Goal: Transaction & Acquisition: Purchase product/service

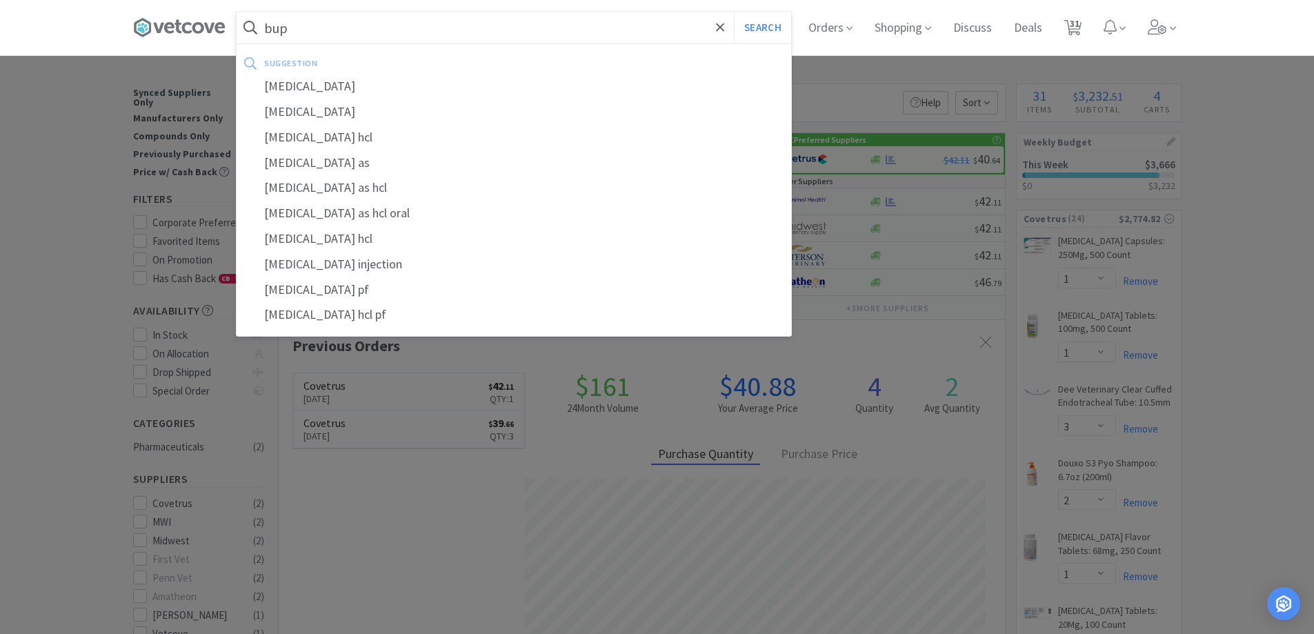
select select "1"
select select "3"
select select "2"
select select "1"
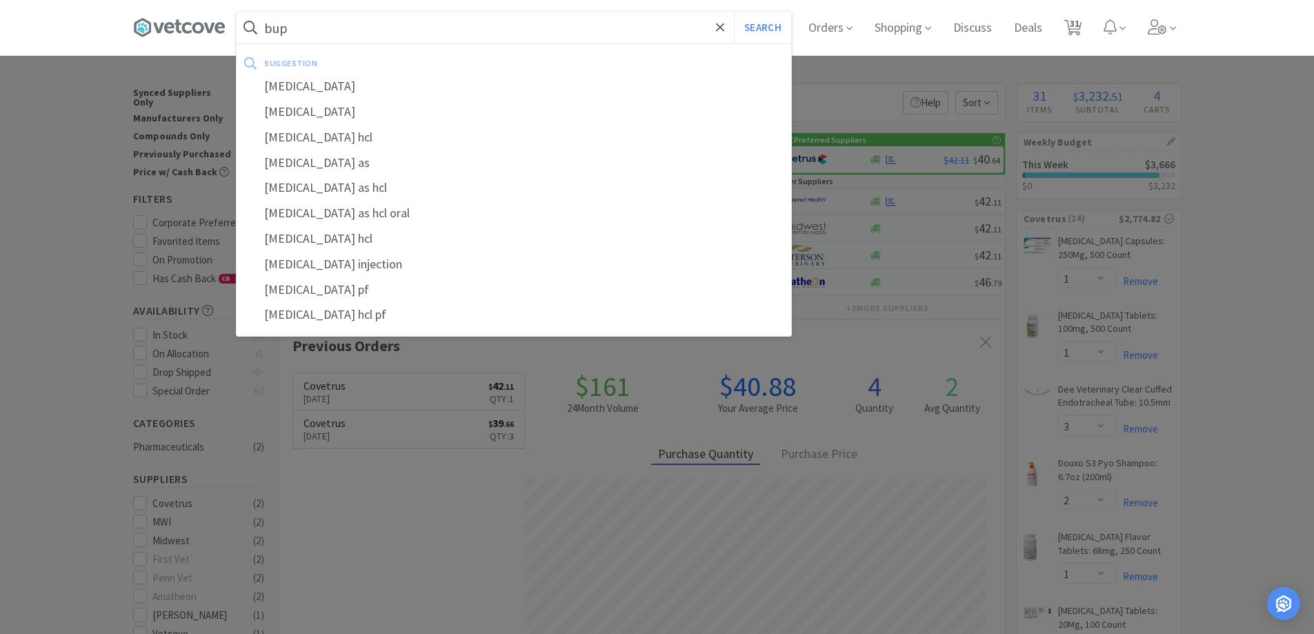
select select "1"
select select "6"
select select "3"
select select "4"
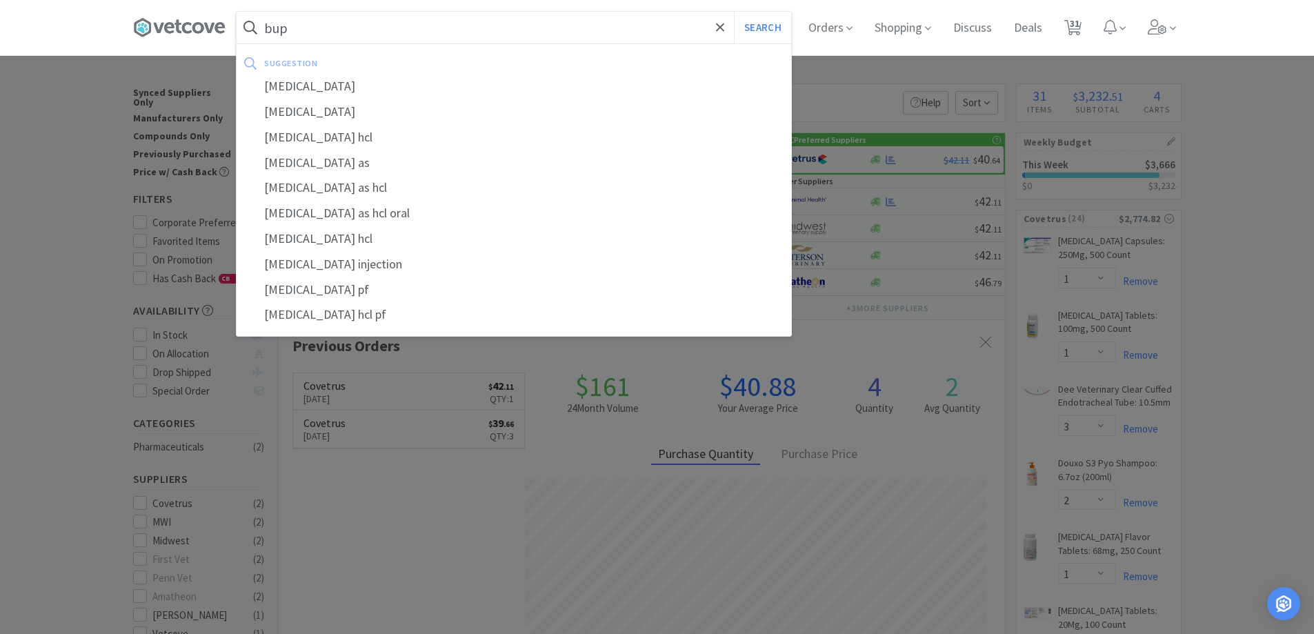
select select "1"
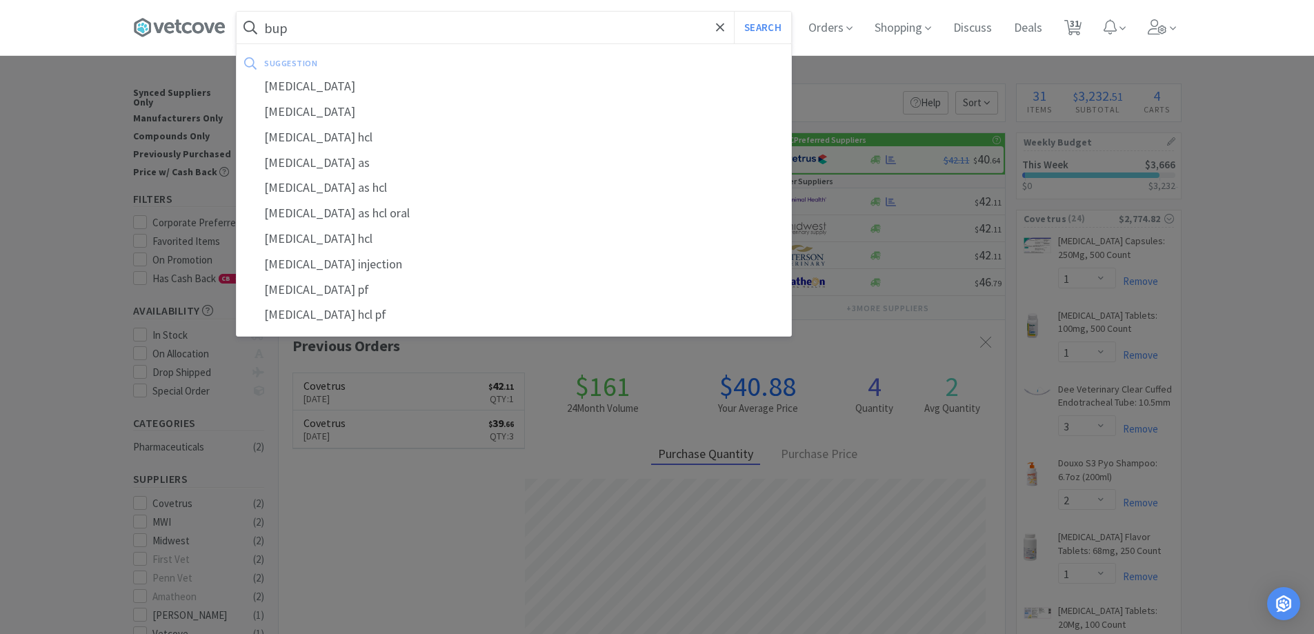
select select "1"
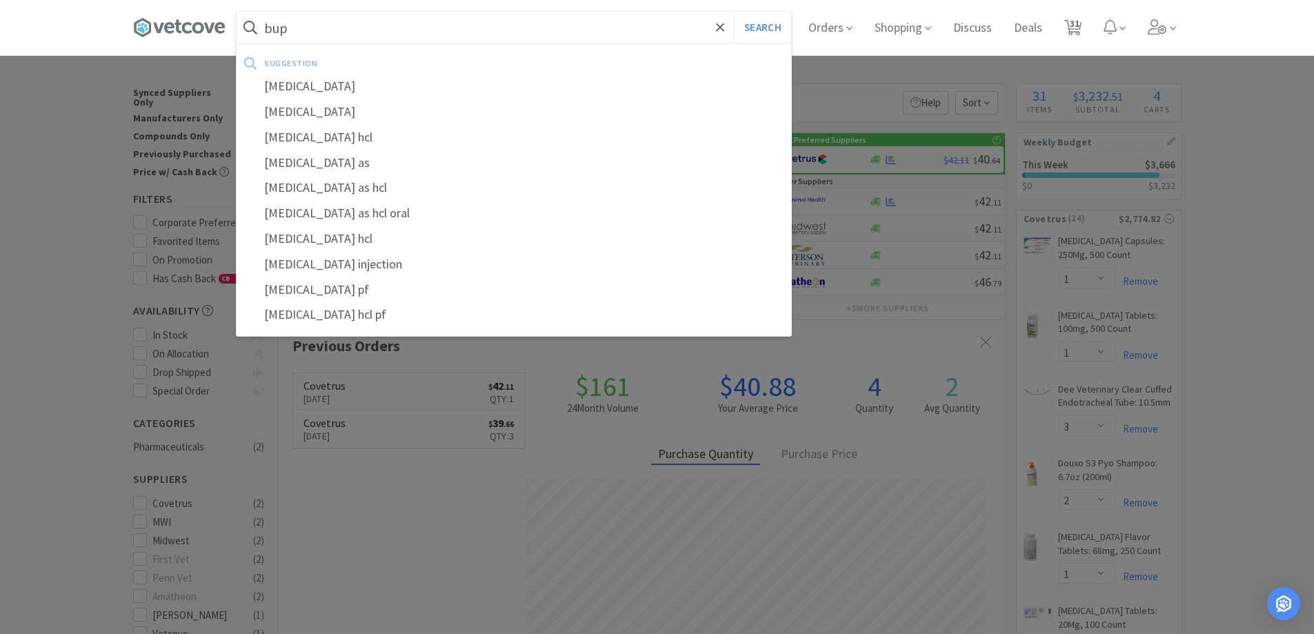
select select "5"
select select "3"
select select "4"
select select "1"
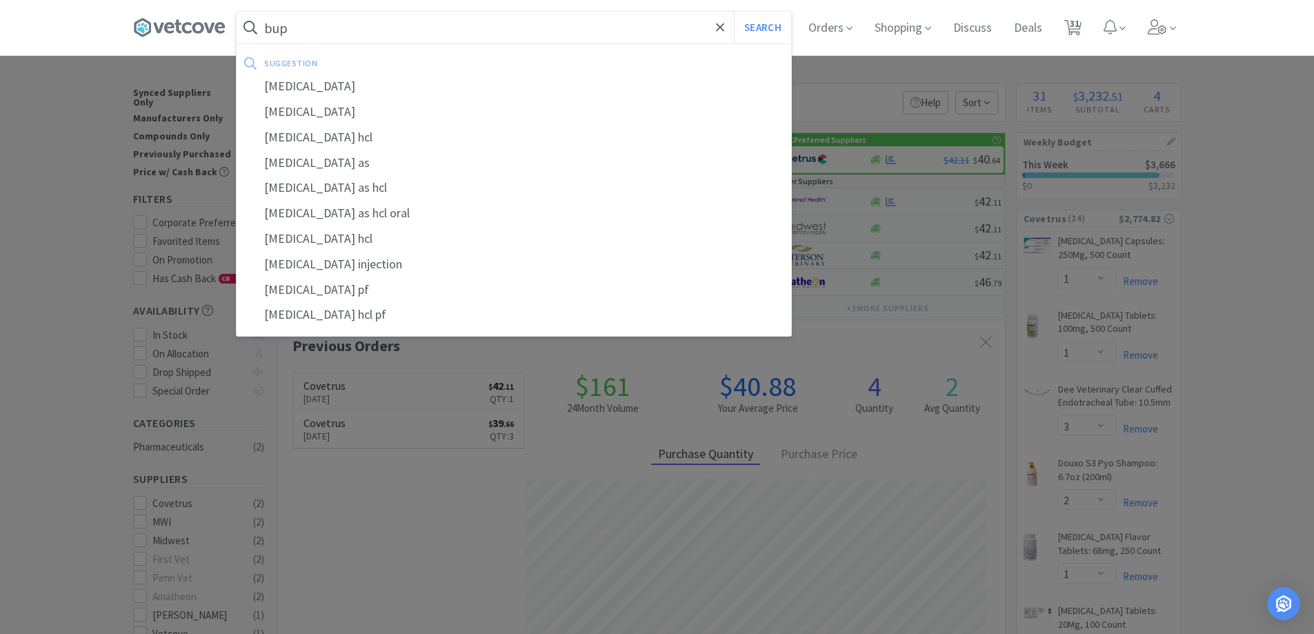
select select "2"
select select "1"
select select "6"
select select "3"
select select "2"
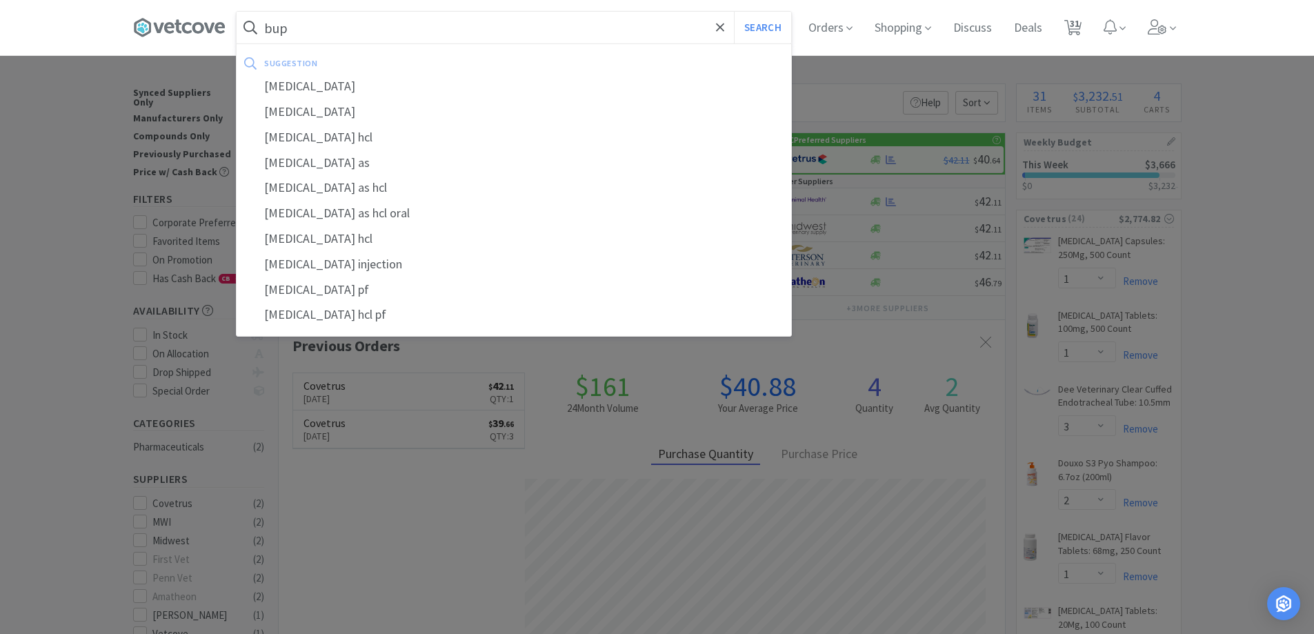
select select "1"
drag, startPoint x: 0, startPoint y: 0, endPoint x: 335, endPoint y: 88, distance: 346.6
click at [335, 88] on div "[MEDICAL_DATA]" at bounding box center [514, 87] width 555 height 26
type input "[MEDICAL_DATA]"
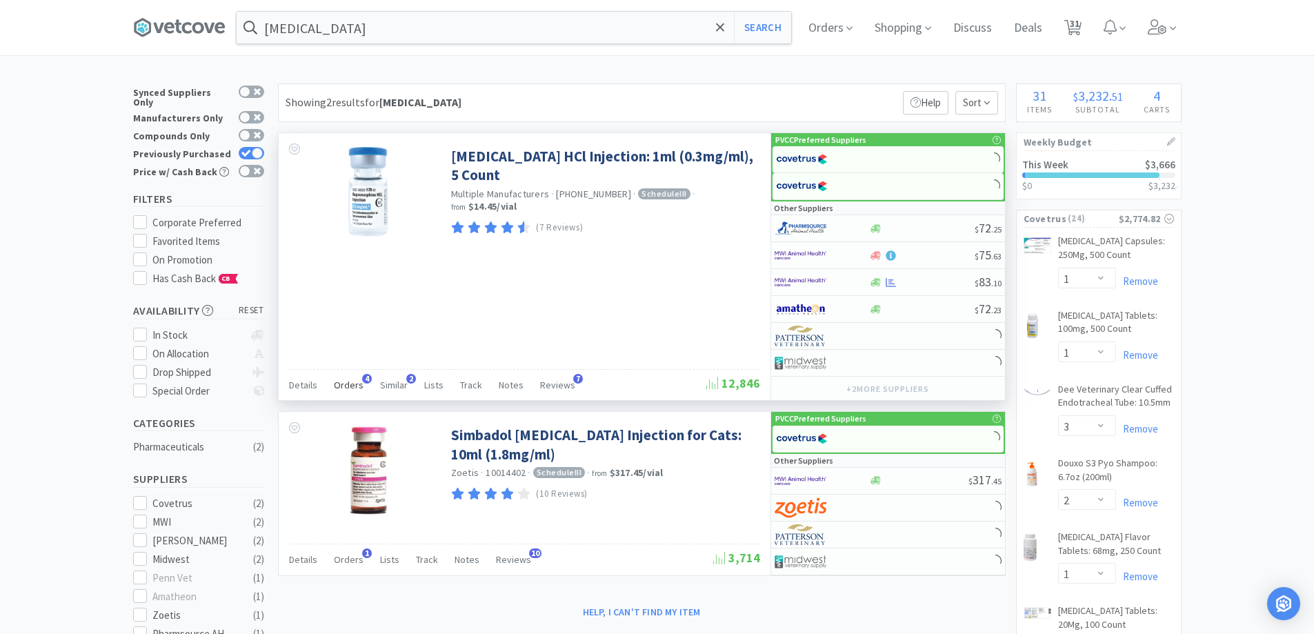
click at [342, 386] on span "Orders" at bounding box center [349, 385] width 30 height 12
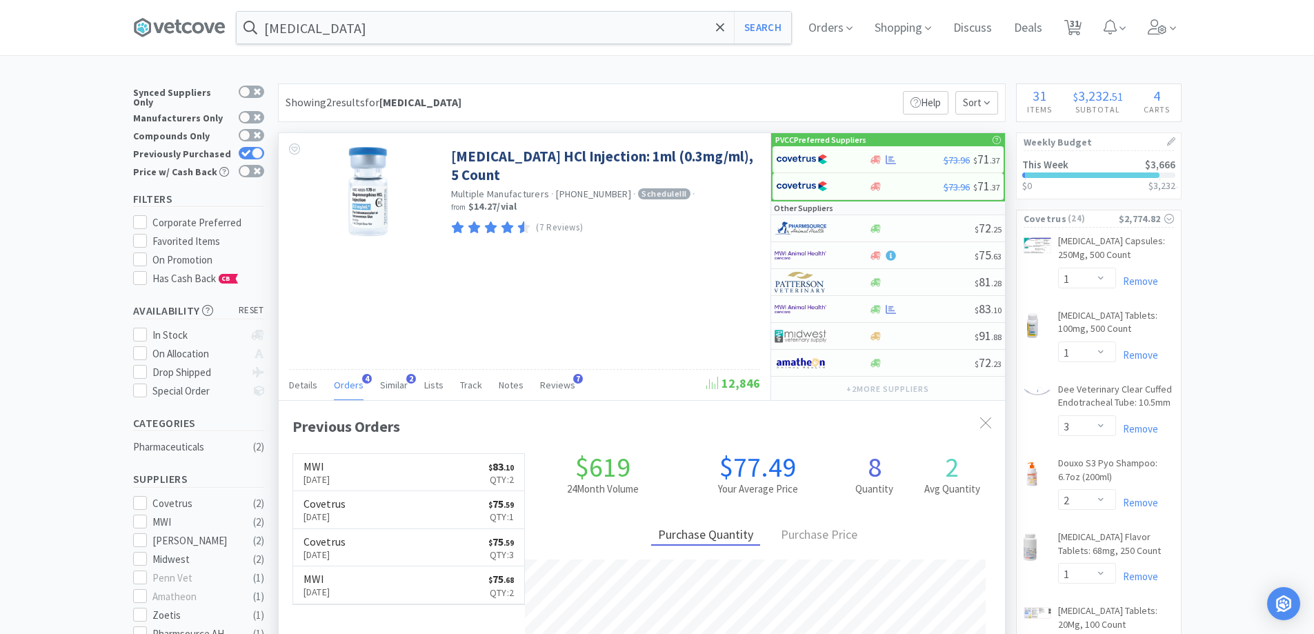
scroll to position [357, 727]
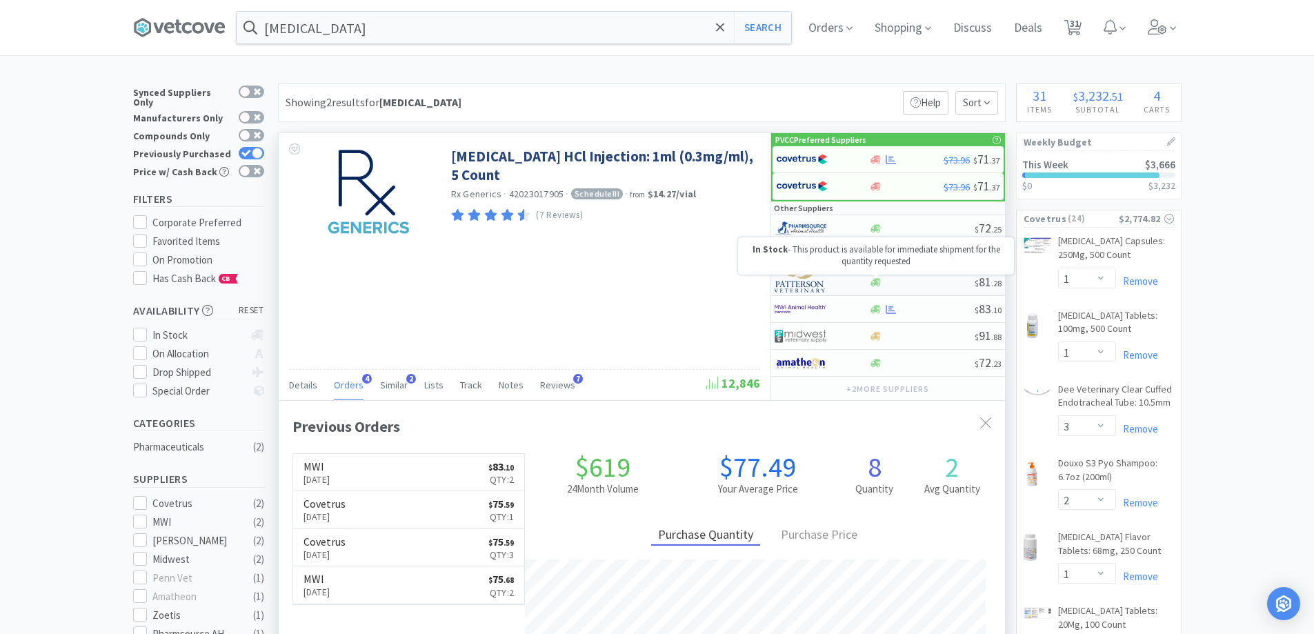
click at [876, 284] on icon at bounding box center [876, 282] width 10 height 8
select select "1"
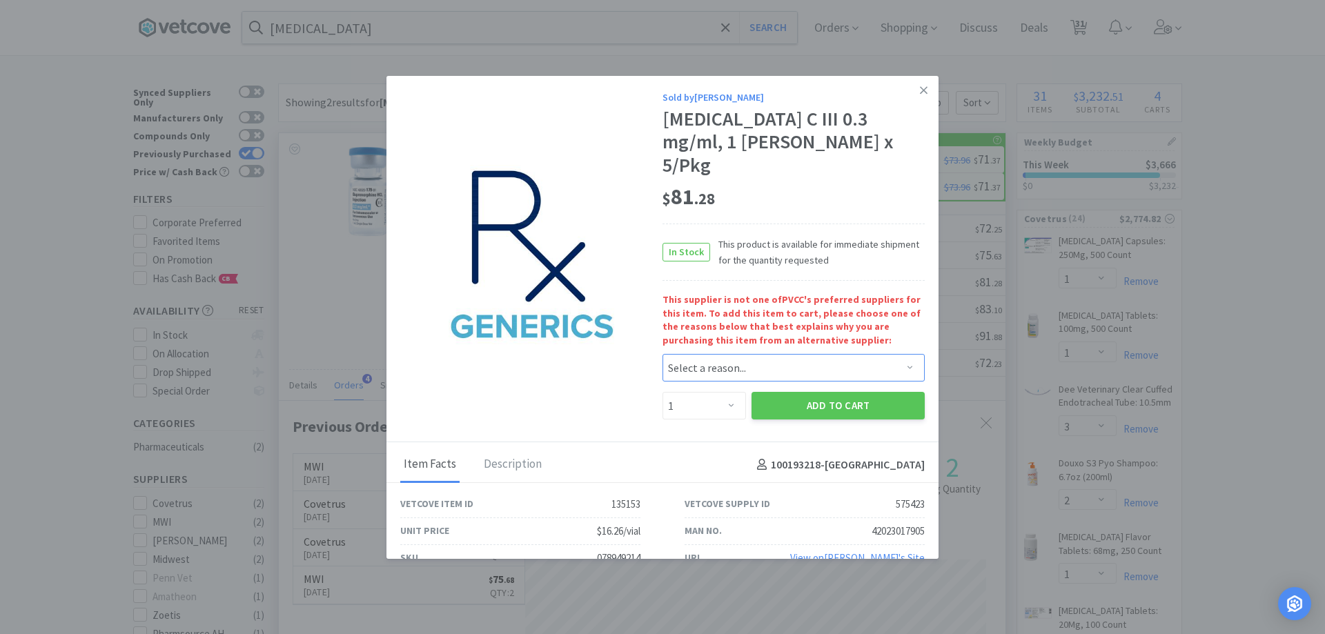
click at [697, 354] on select "Select a reason... Availability - This item is out of stock at the preferred su…" at bounding box center [793, 368] width 262 height 28
select select "availability"
click at [662, 354] on select "Select a reason... Availability - This item is out of stock at the preferred su…" at bounding box center [793, 368] width 262 height 28
click at [726, 392] on select "Enter Quantity 1 2 3 4 5 6 7 8 9 10 11 12 13 14 15 16 17 18 19 20 Enter Quantity" at bounding box center [703, 406] width 83 height 28
select select "2"
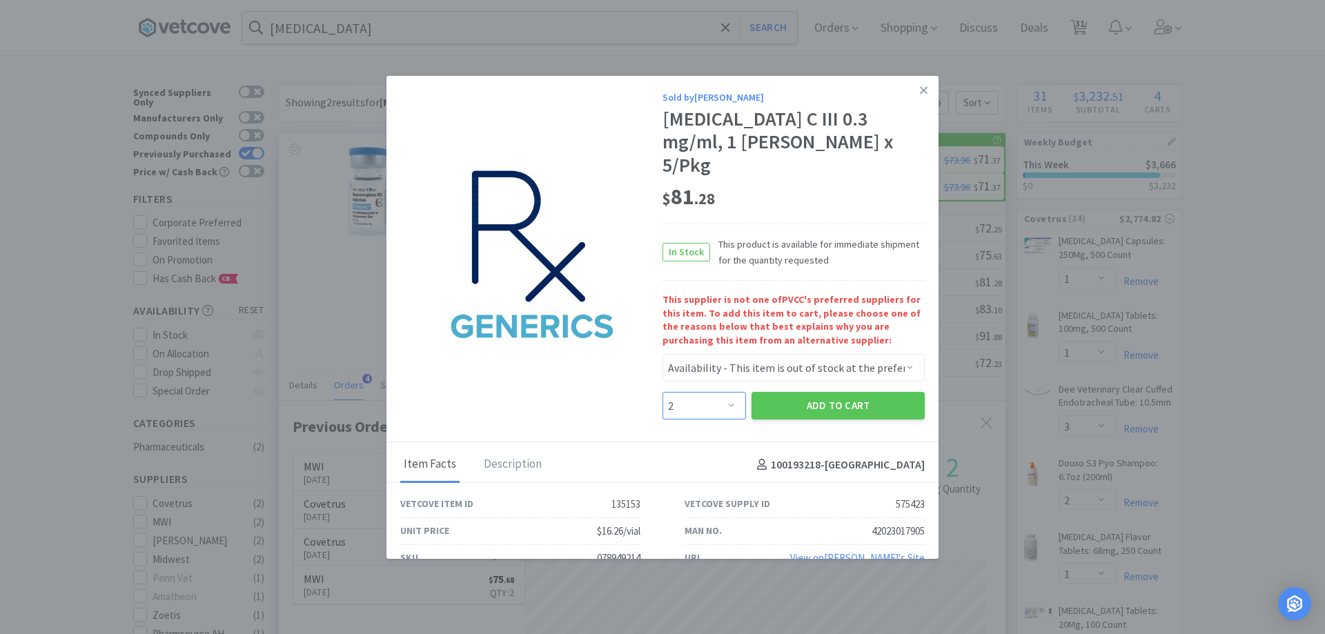
click at [662, 392] on select "Enter Quantity 1 2 3 4 5 6 7 8 9 10 11 12 13 14 15 16 17 18 19 20 Enter Quantity" at bounding box center [703, 406] width 83 height 28
click at [820, 392] on button "Add to Cart" at bounding box center [837, 406] width 173 height 28
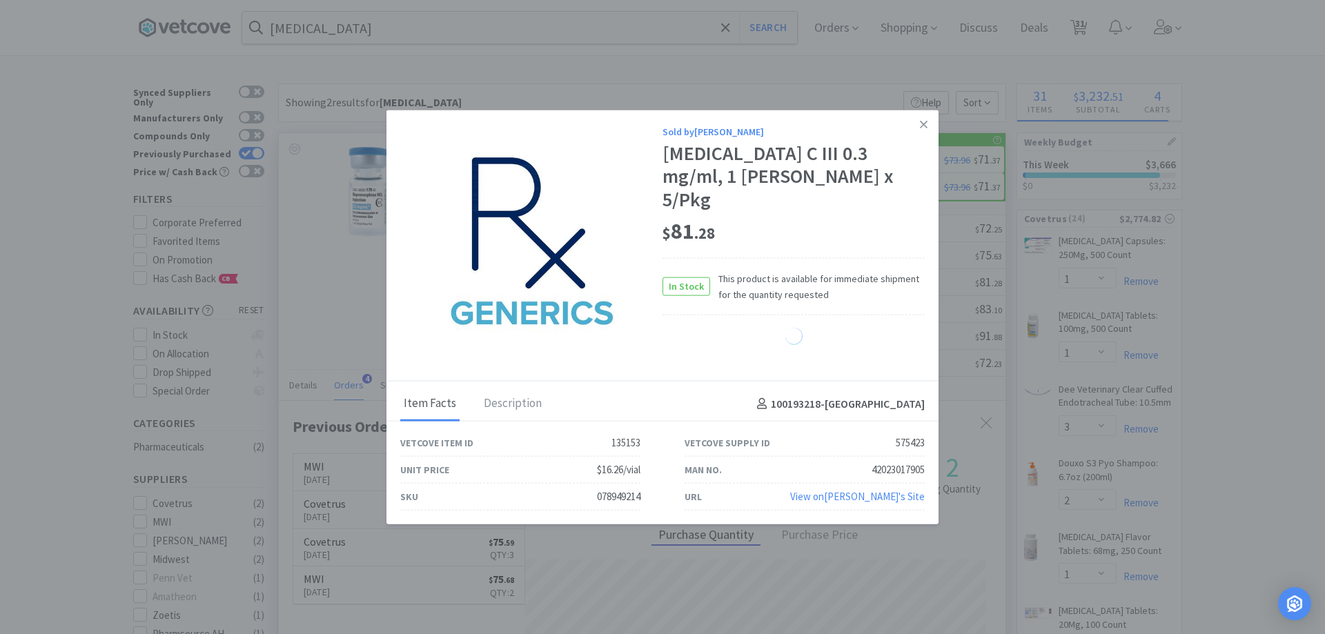
select select "2"
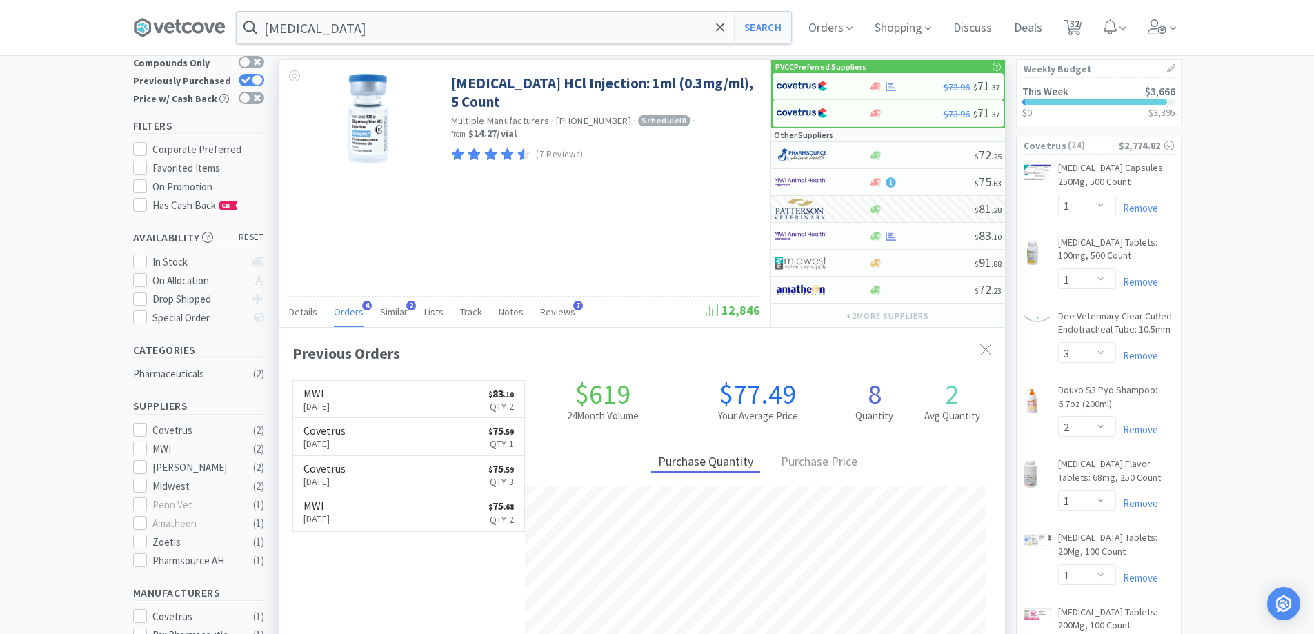
scroll to position [0, 0]
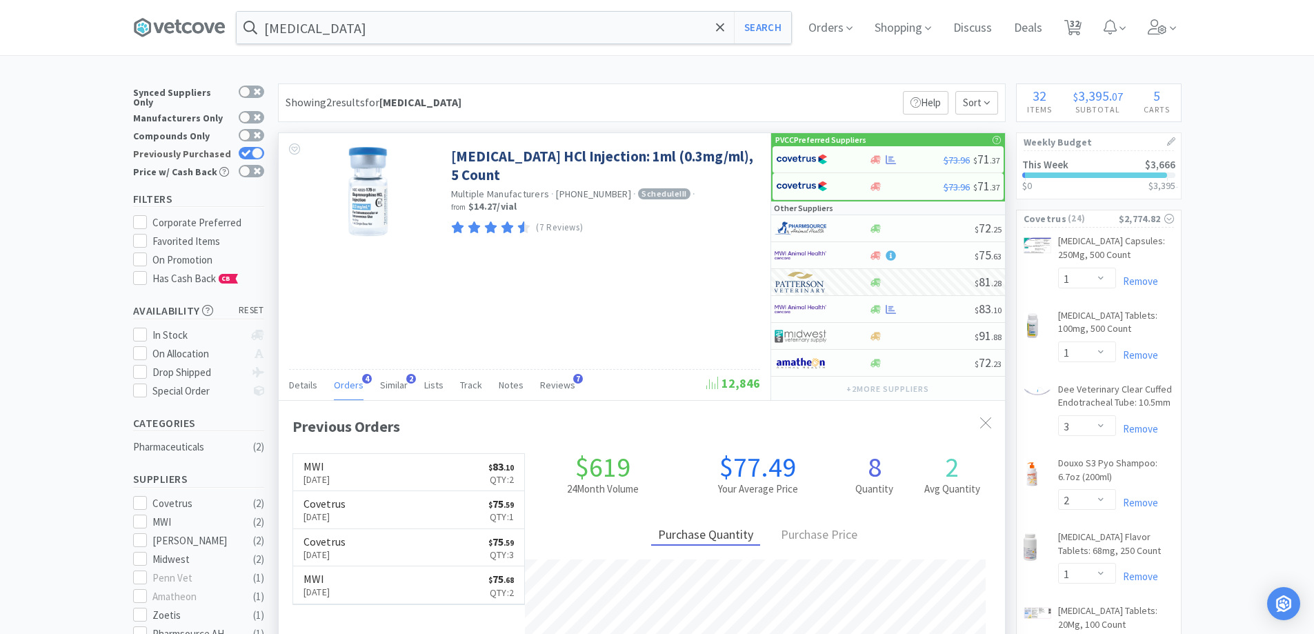
click at [249, 150] on icon at bounding box center [245, 153] width 9 height 7
checkbox input "false"
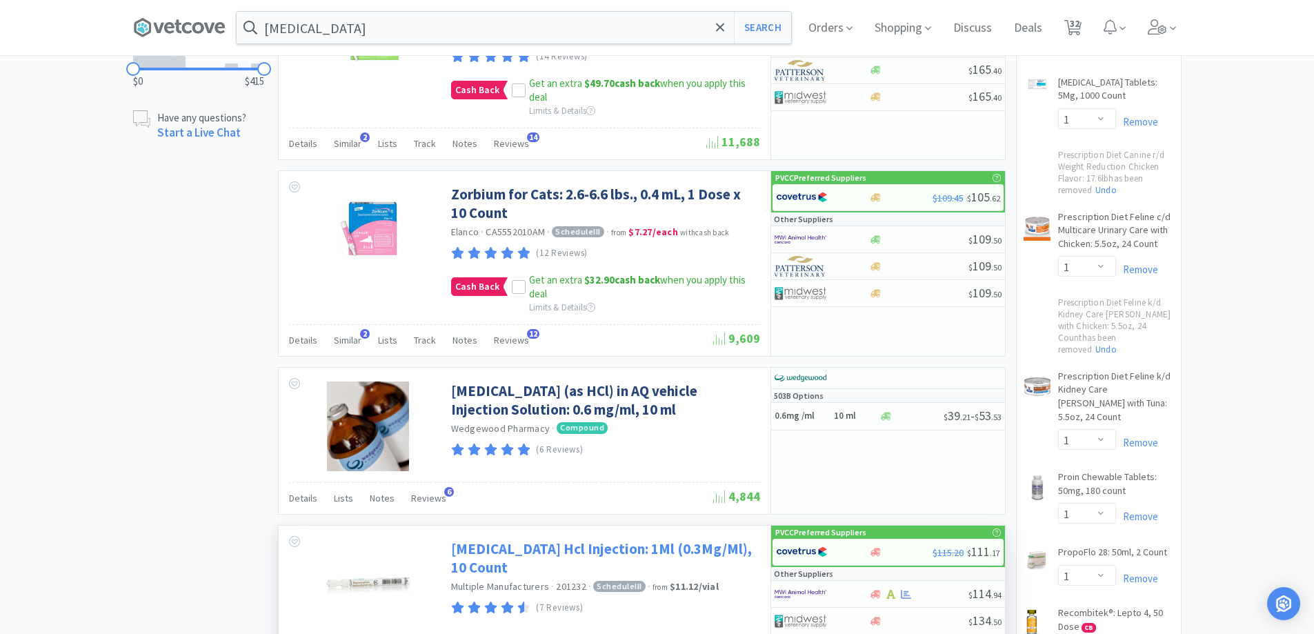
scroll to position [1104, 0]
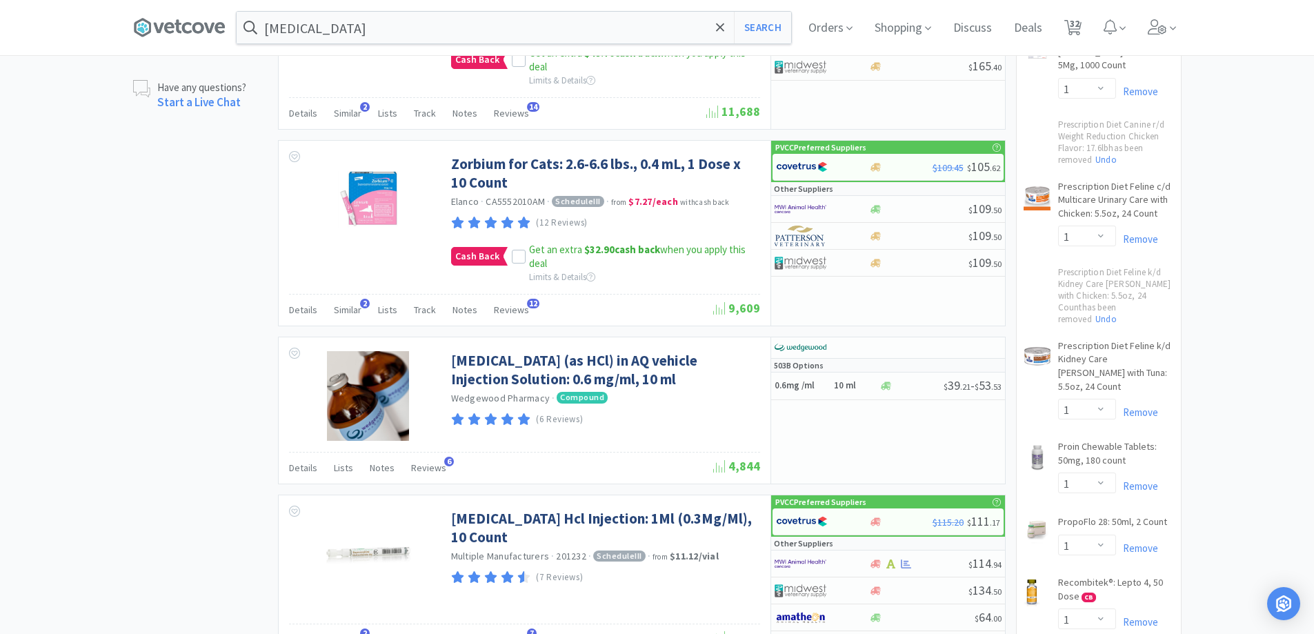
click at [1234, 182] on div "× Filter Results Synced Suppliers Only Manufacturers Only Compounds Only Previo…" at bounding box center [657, 502] width 1314 height 3045
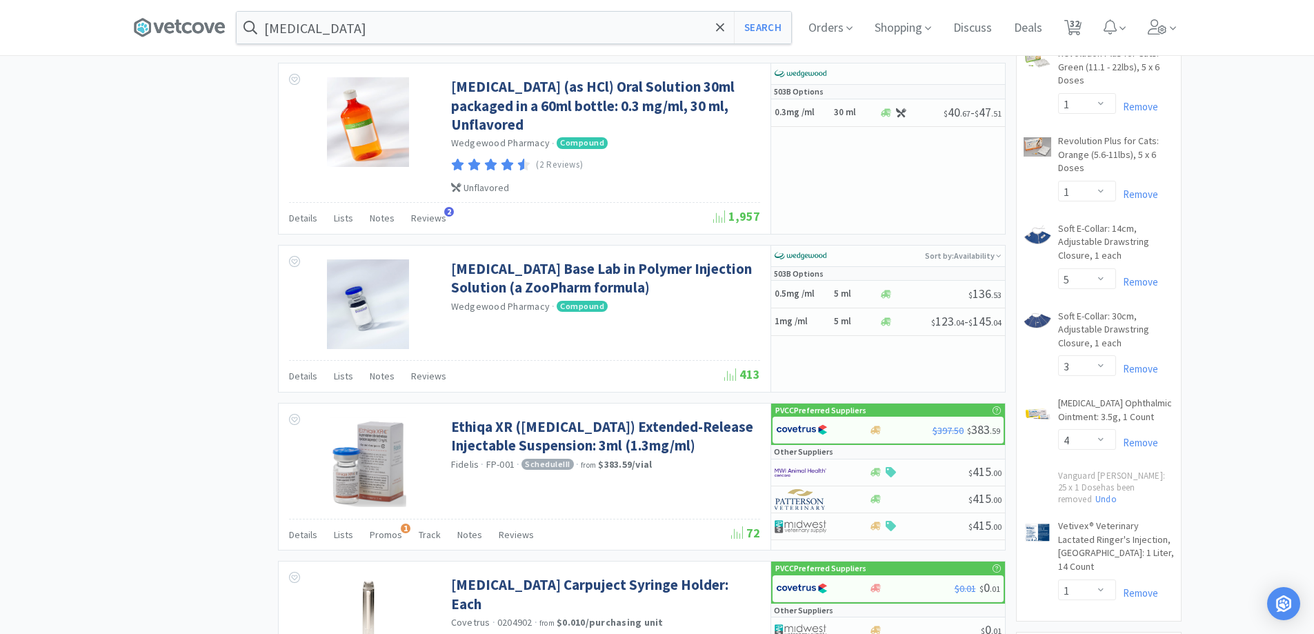
scroll to position [1725, 0]
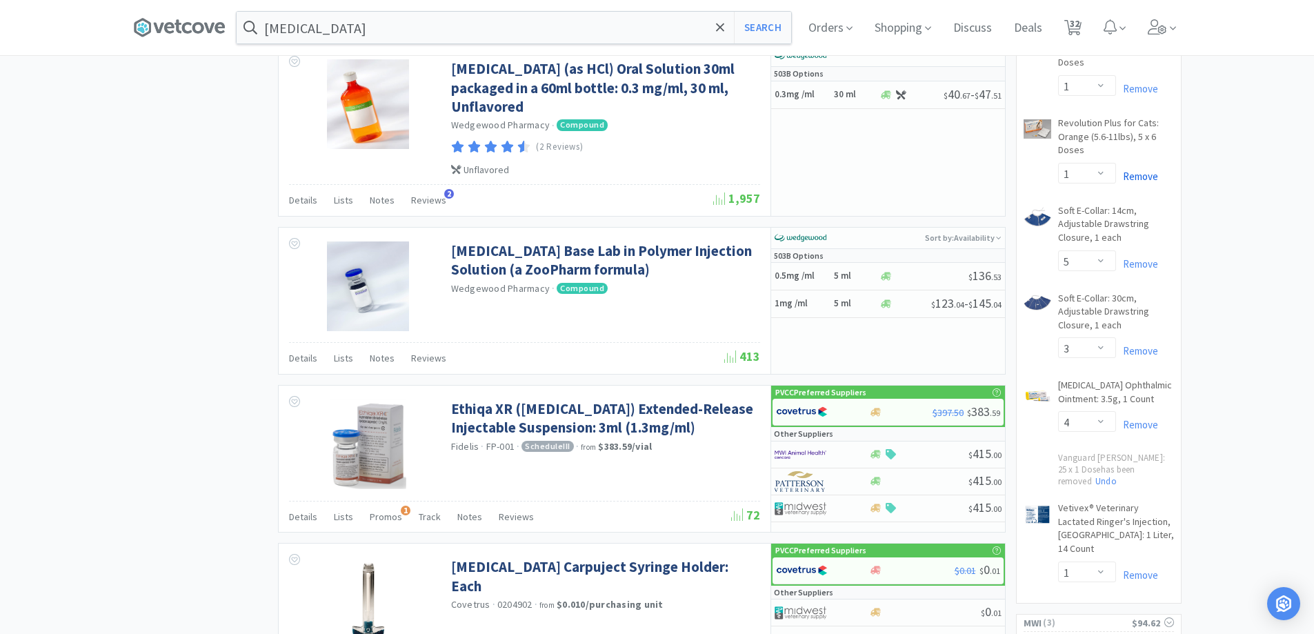
click at [1152, 170] on link "Remove" at bounding box center [1137, 176] width 42 height 13
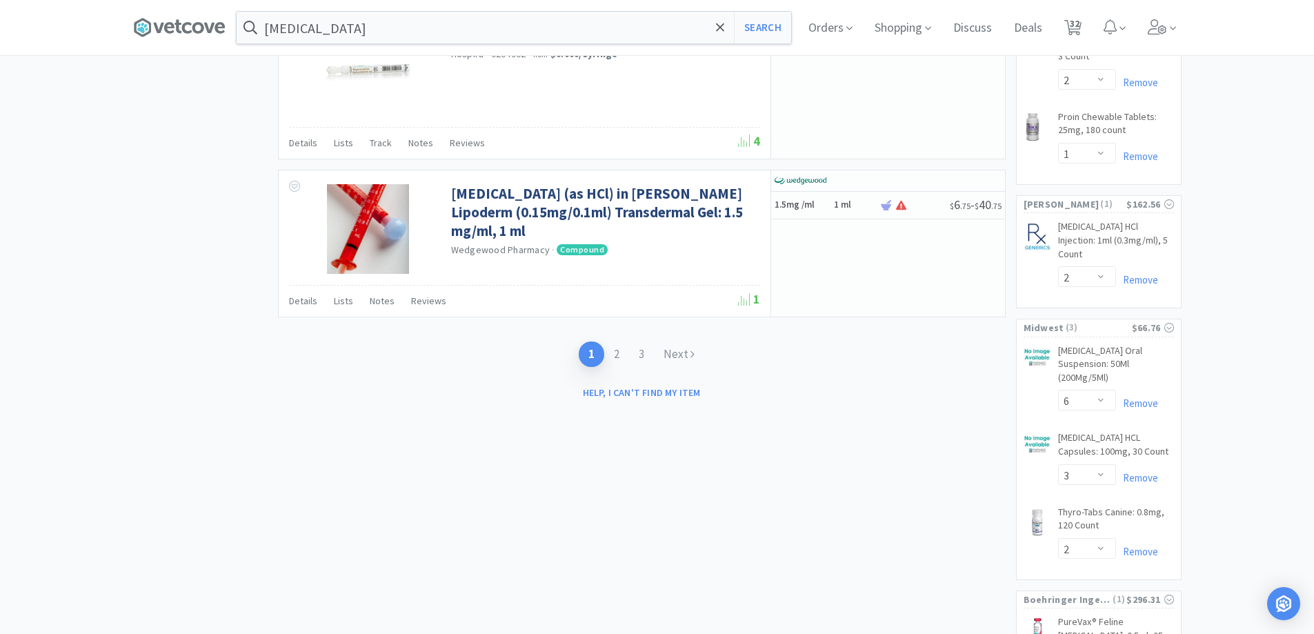
scroll to position [2459, 0]
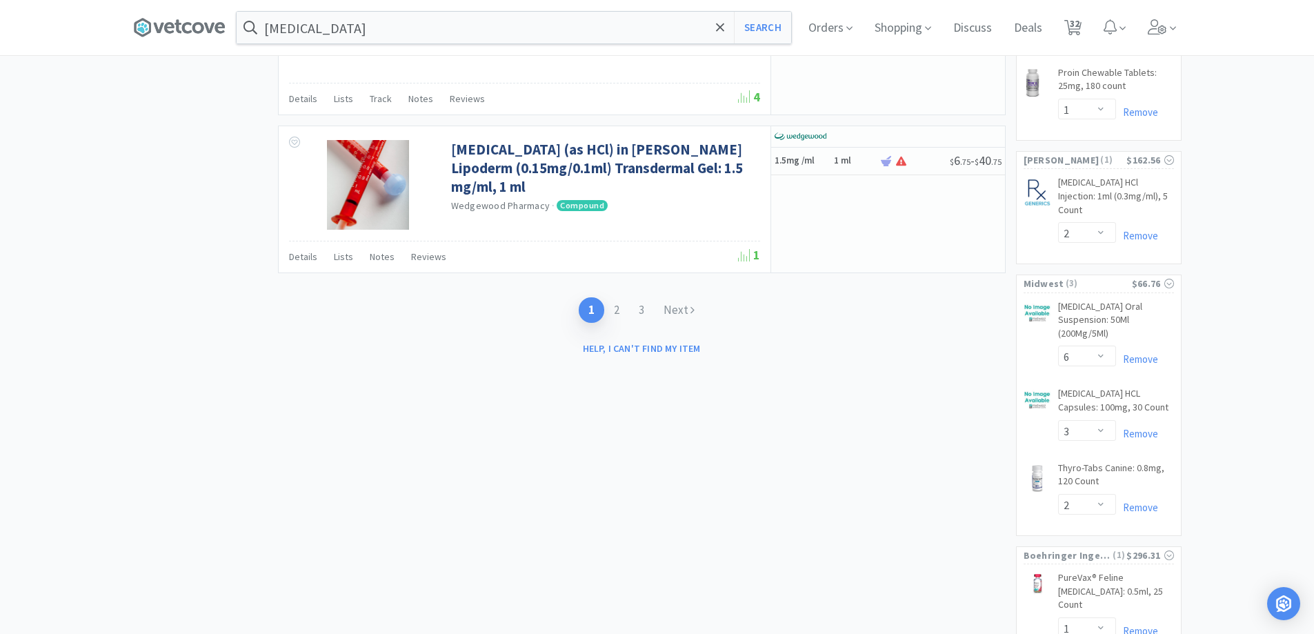
select select "3"
select select "4"
select select "5"
select select "1"
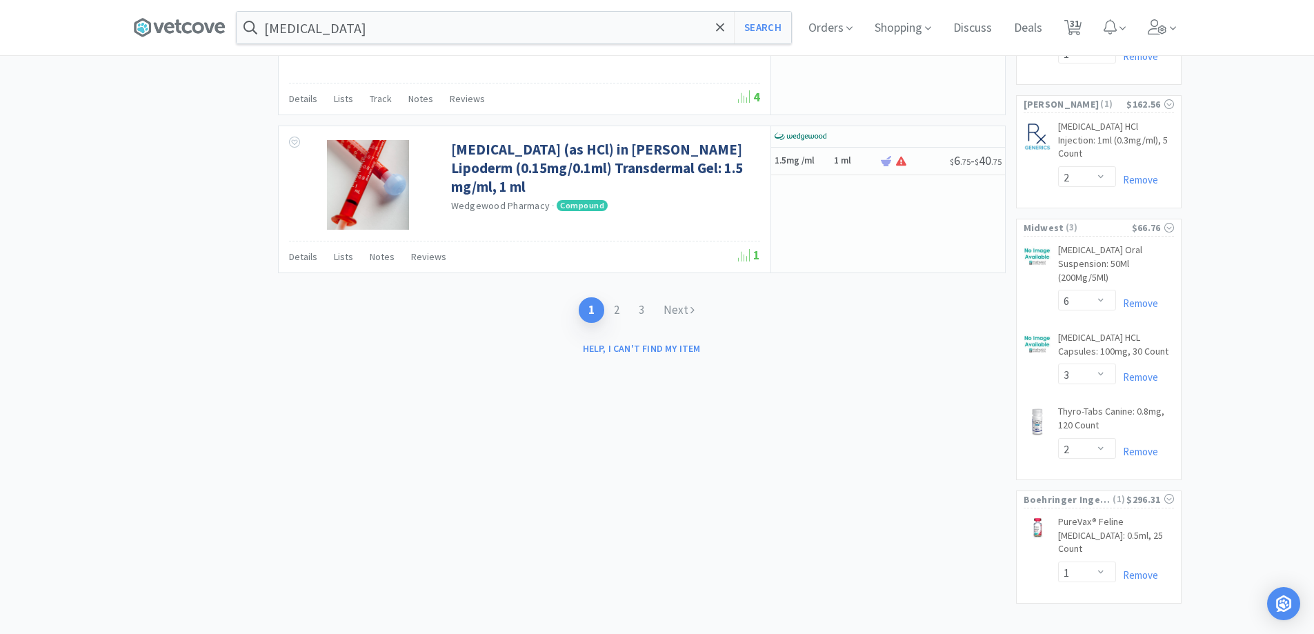
scroll to position [1907, 0]
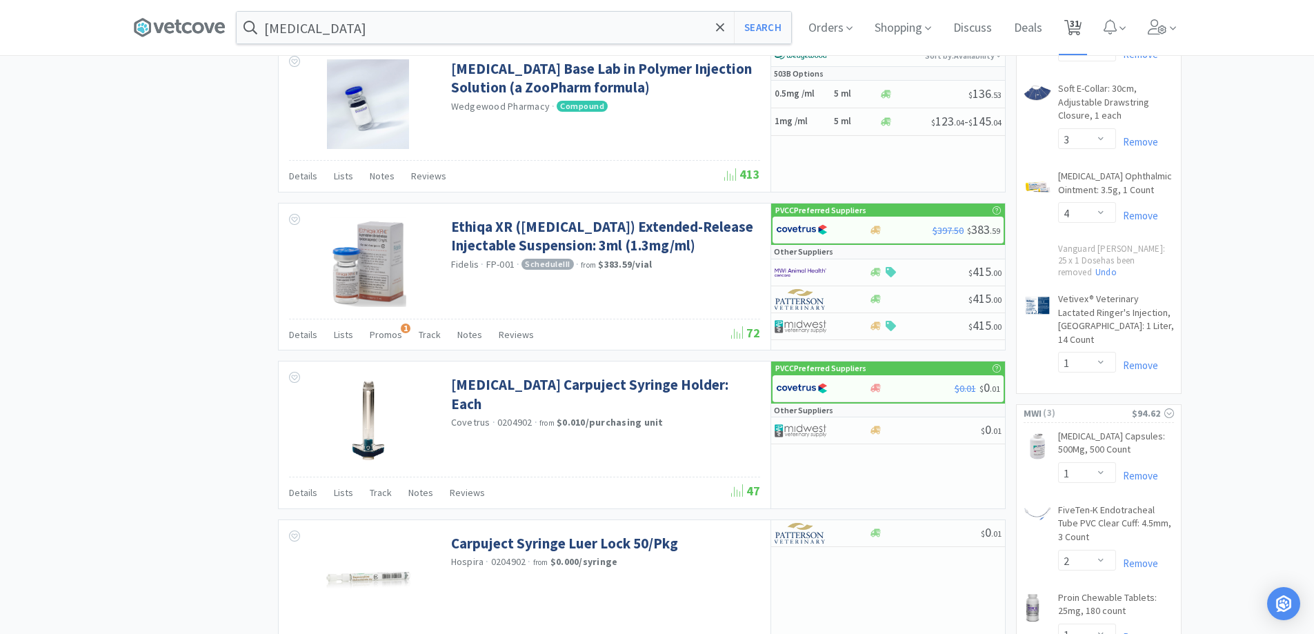
click at [1068, 23] on span "31" at bounding box center [1073, 27] width 28 height 55
select select "1"
select select "3"
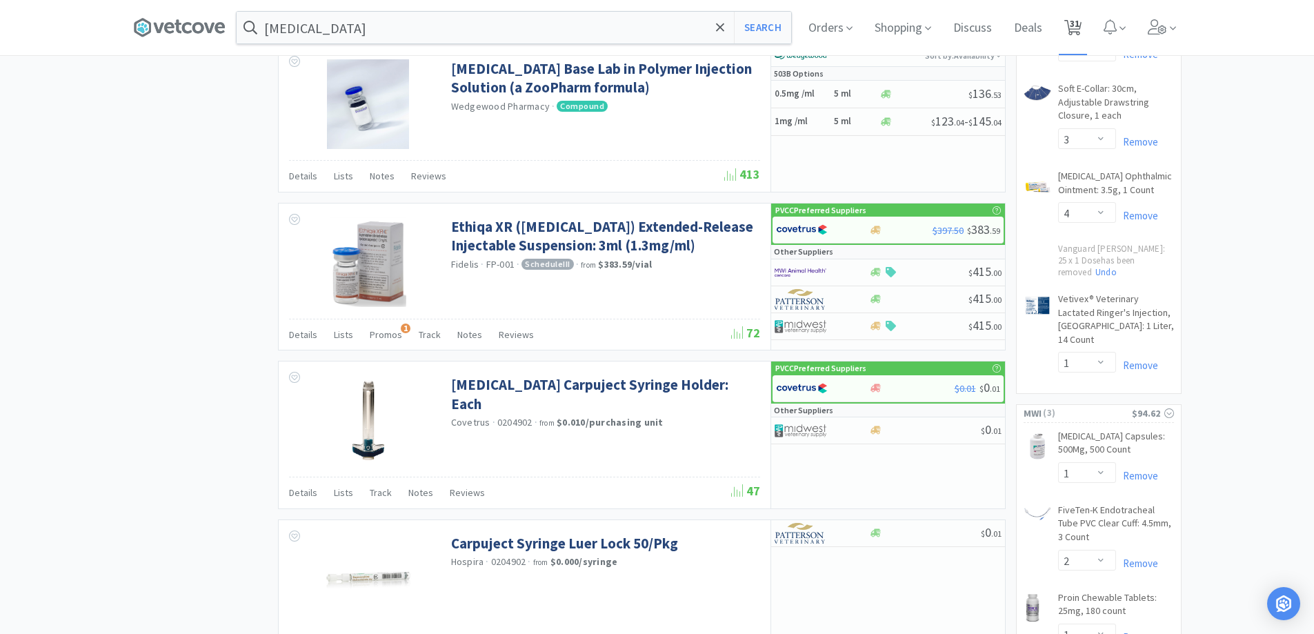
select select "2"
select select "1"
select select "6"
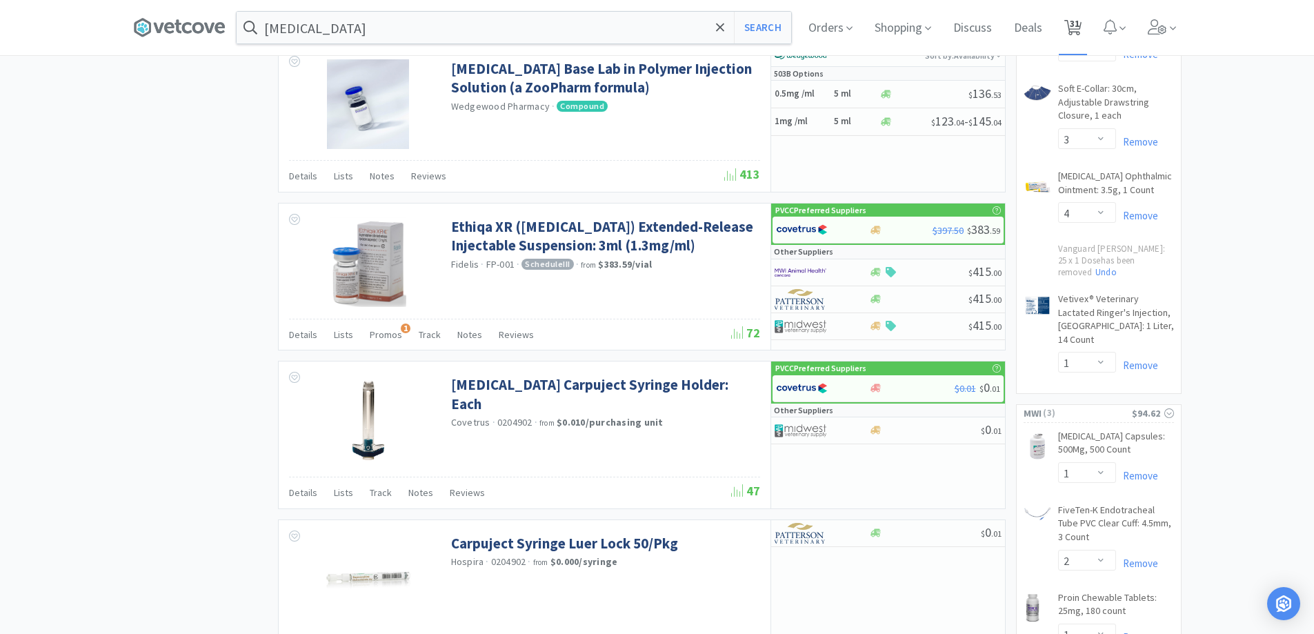
select select "3"
select select "4"
select select "1"
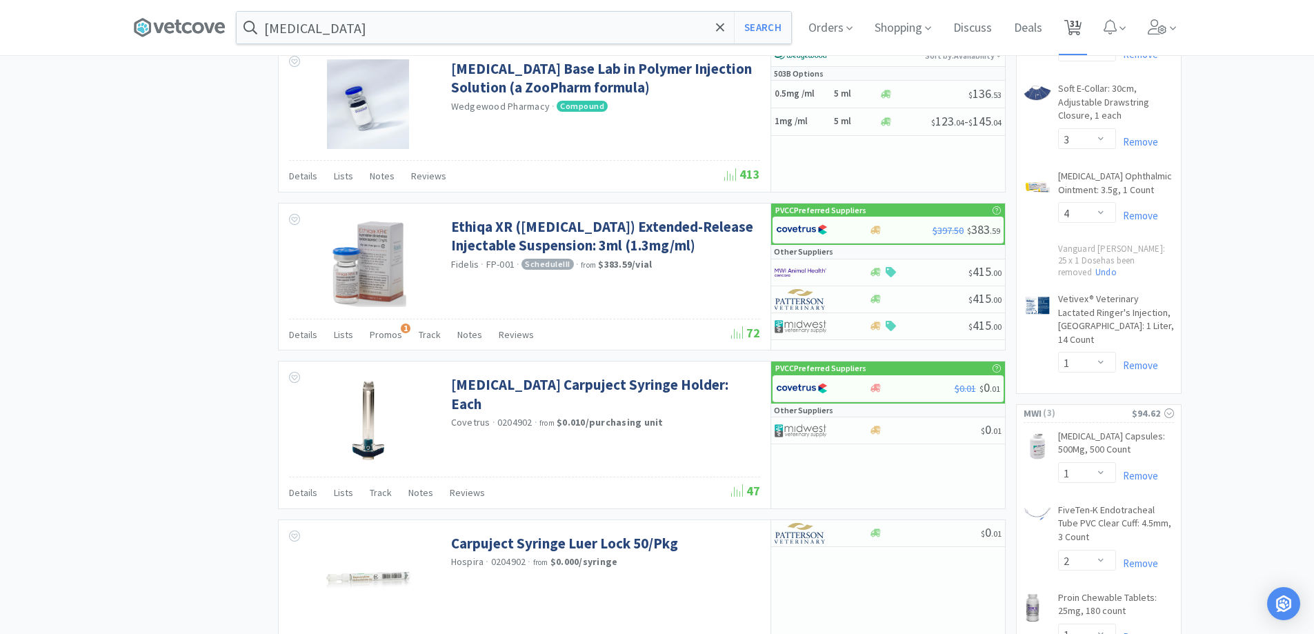
select select "1"
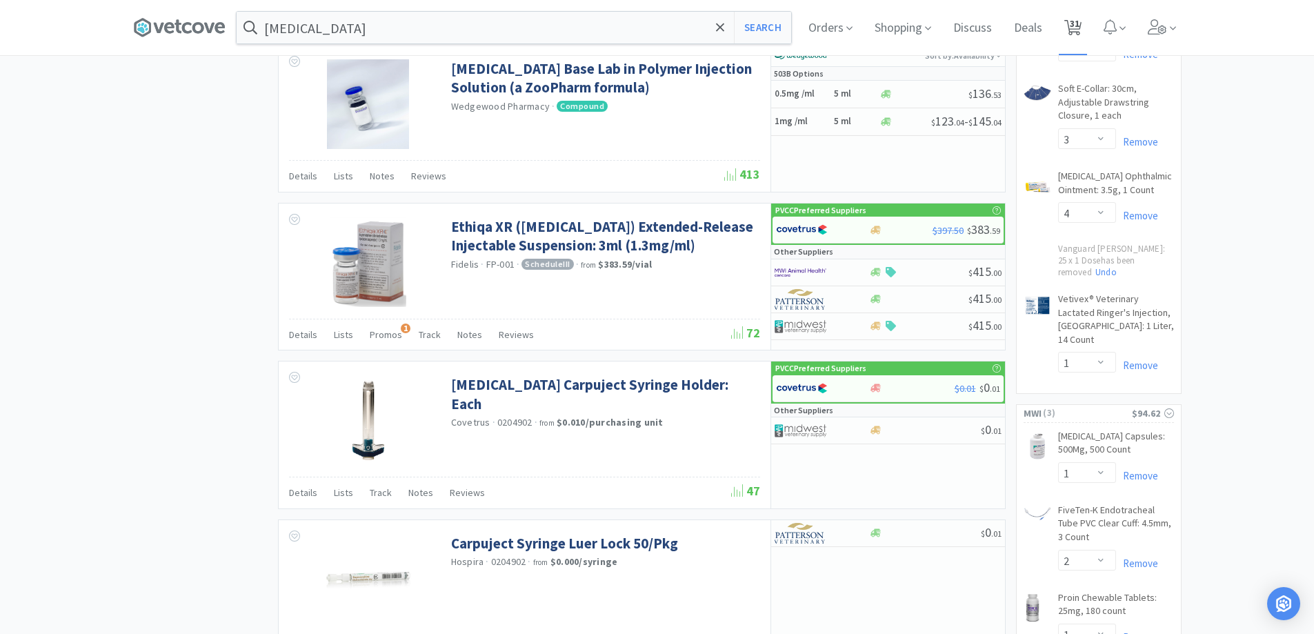
select select "1"
select select "5"
select select "3"
select select "4"
select select "1"
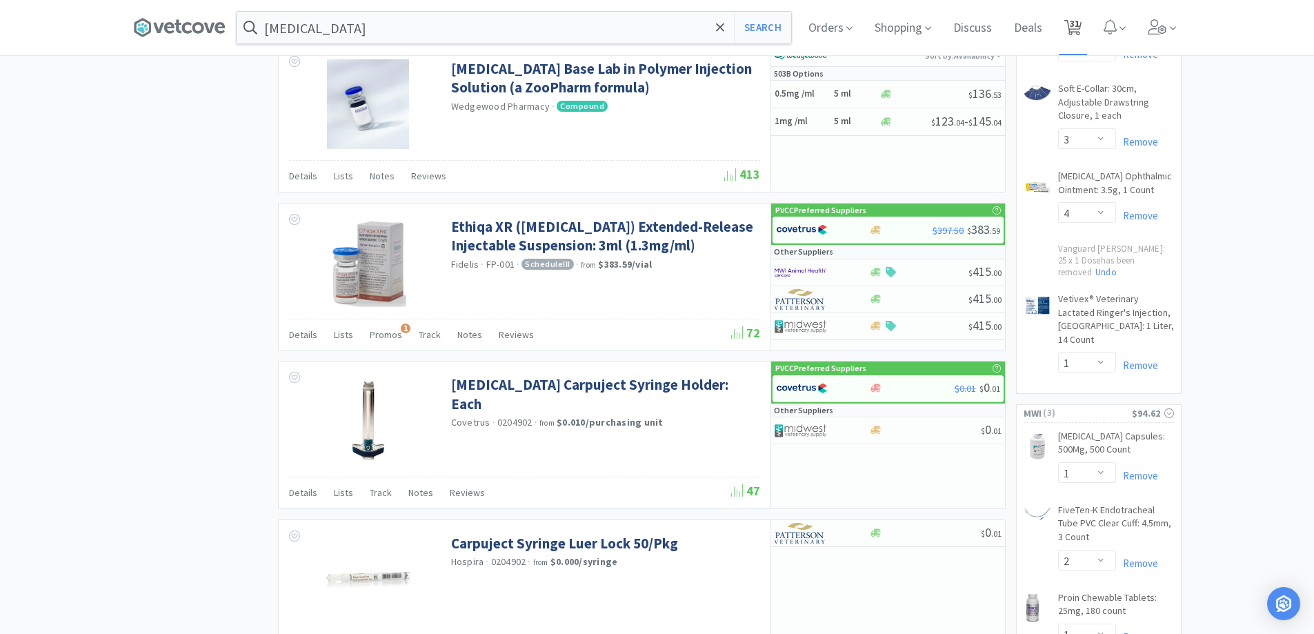
select select "1"
select select "2"
select select "1"
select select "2"
select select "6"
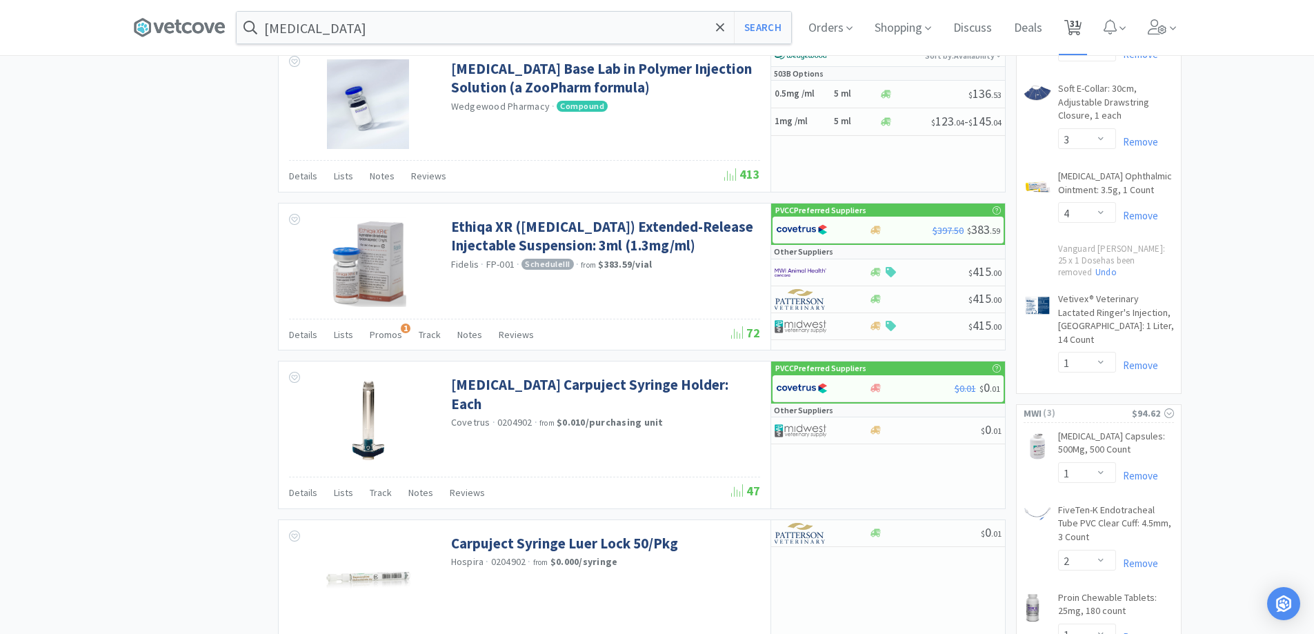
select select "3"
select select "2"
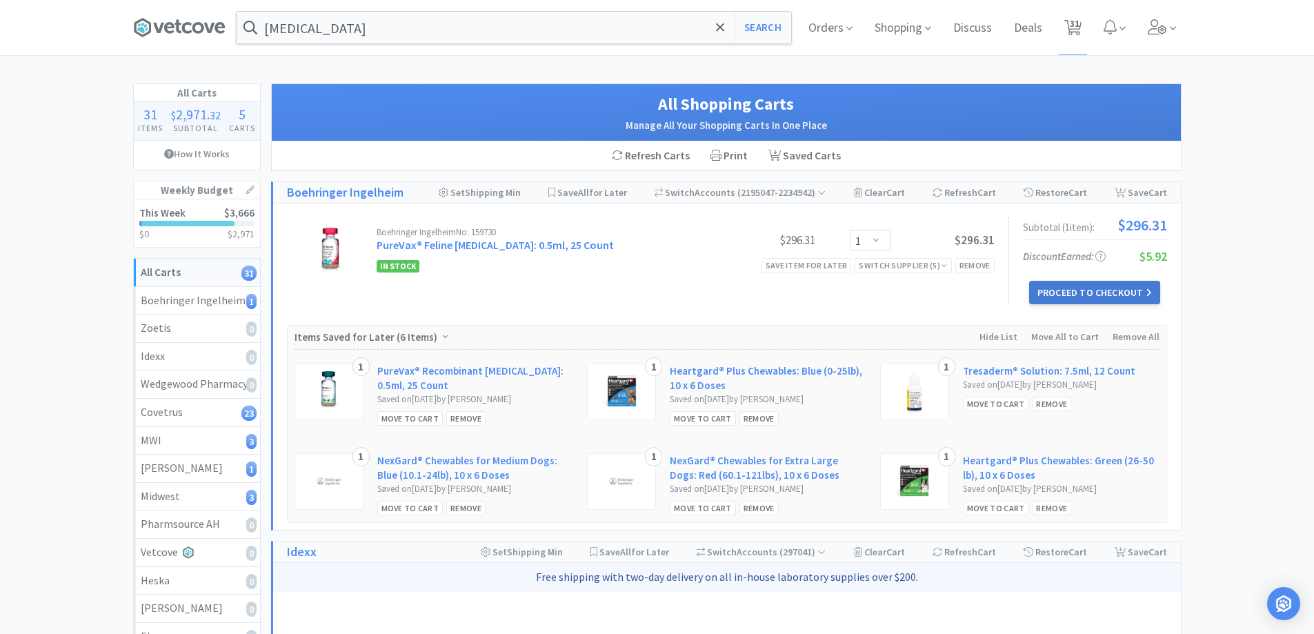
click at [1096, 293] on button "Proceed to Checkout" at bounding box center [1094, 292] width 131 height 23
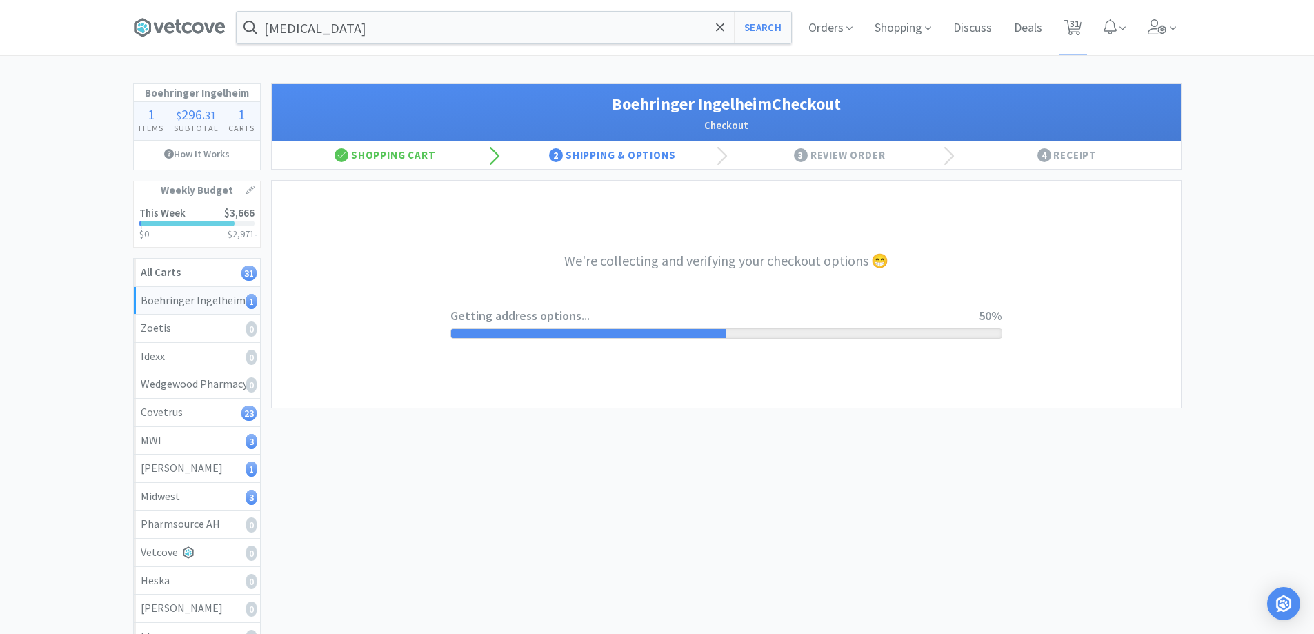
select select "invoice"
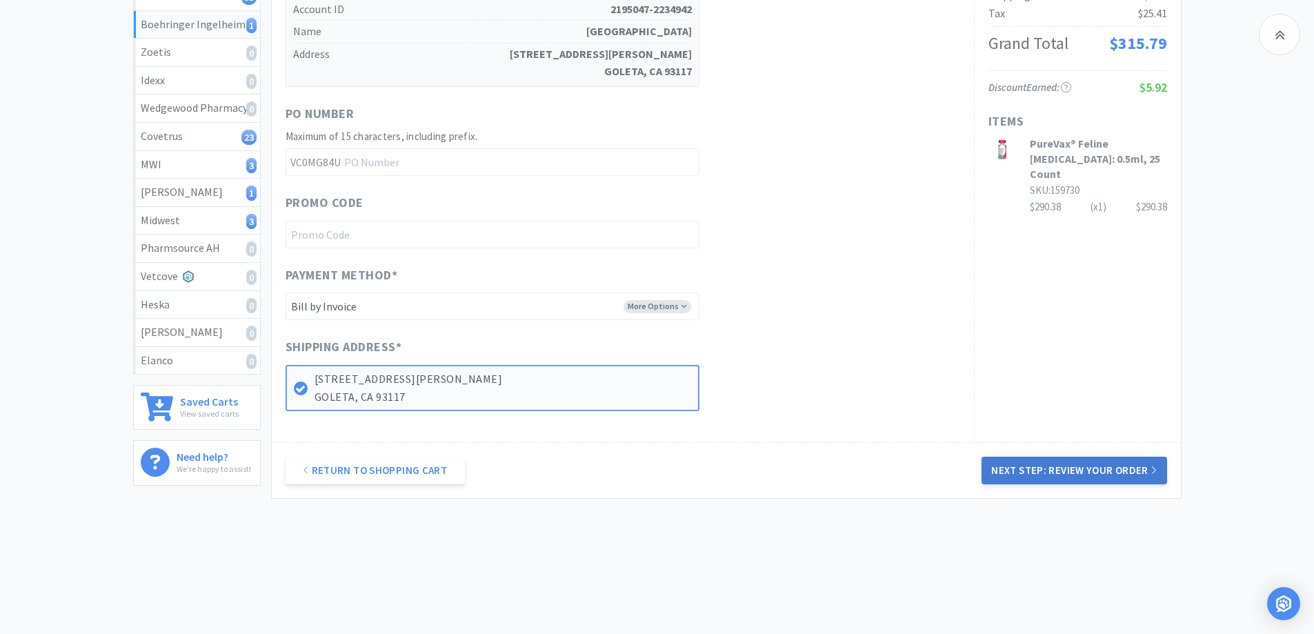
click at [1022, 469] on button "Next Step: Review Your Order" at bounding box center [1074, 471] width 185 height 28
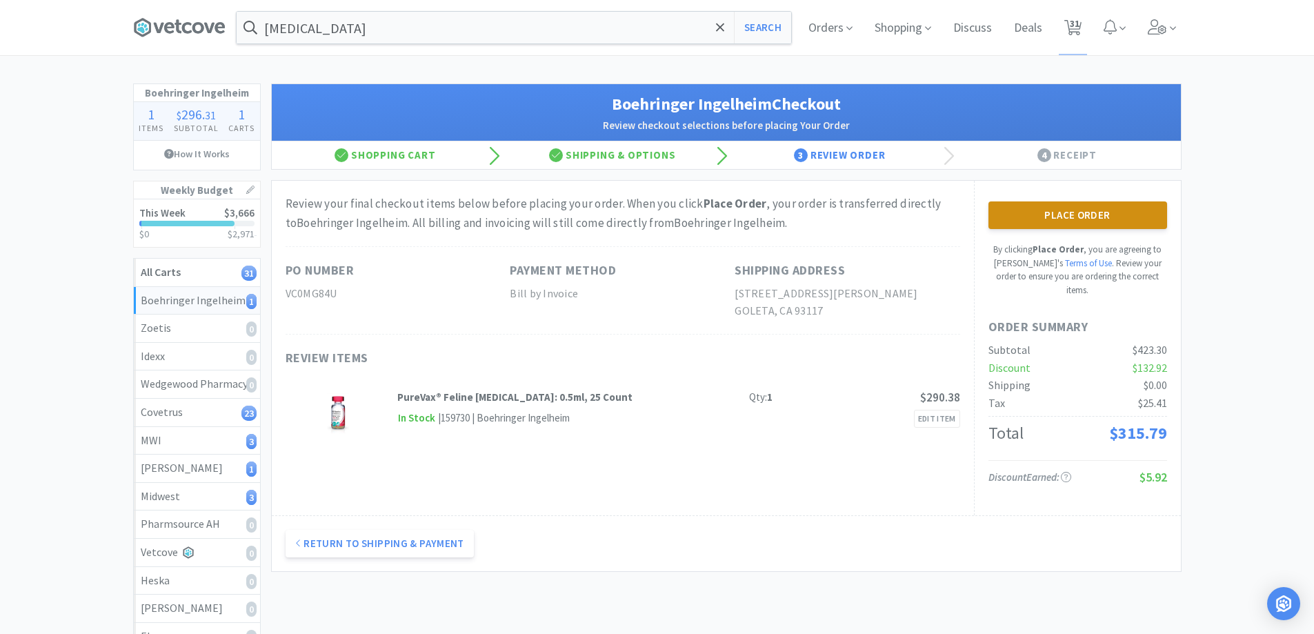
click at [1018, 206] on button "Place Order" at bounding box center [1078, 215] width 179 height 28
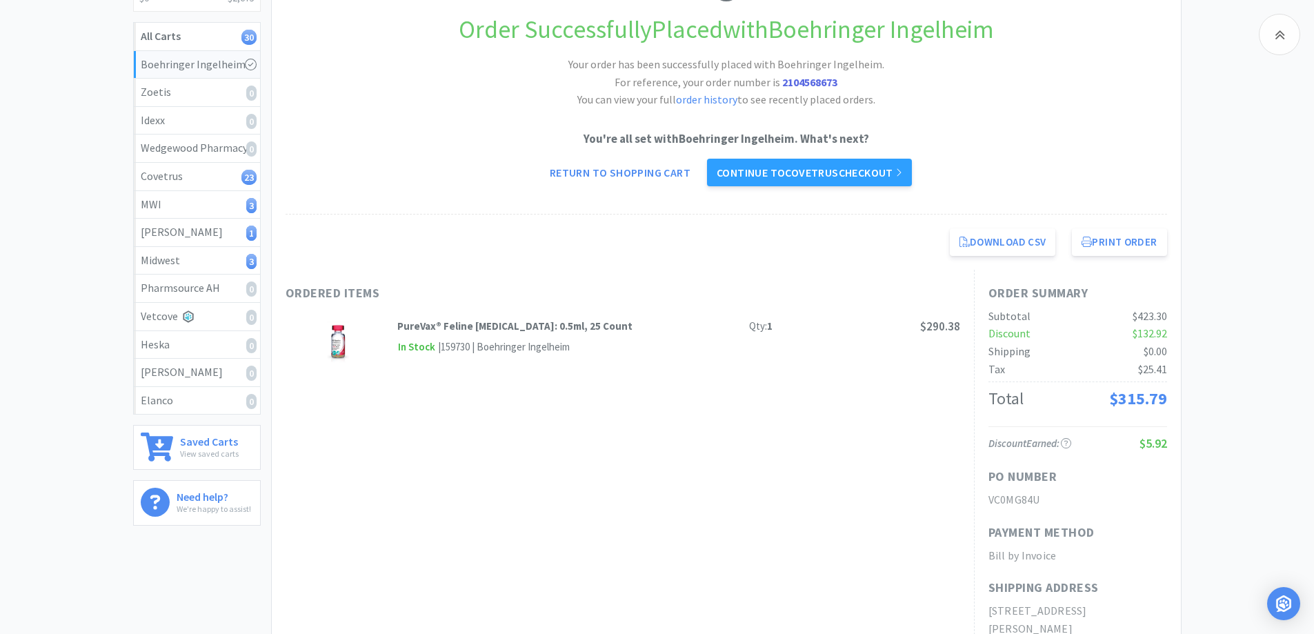
scroll to position [276, 0]
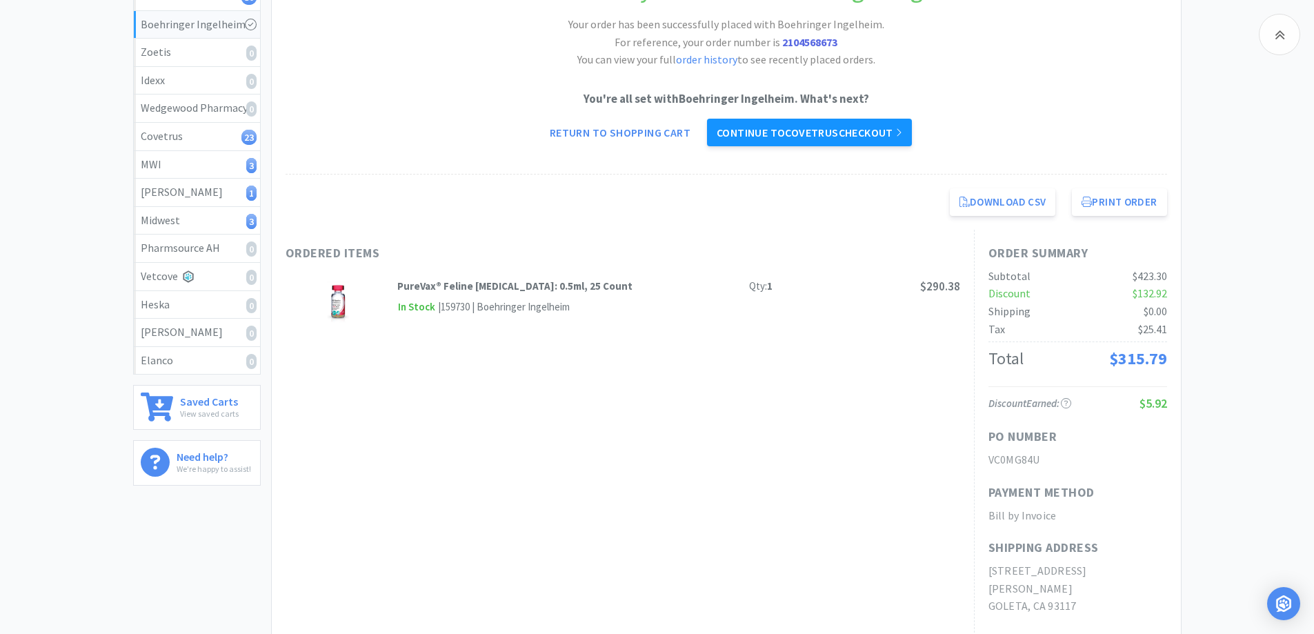
click at [788, 132] on link "Continue to Covetrus checkout" at bounding box center [809, 133] width 205 height 28
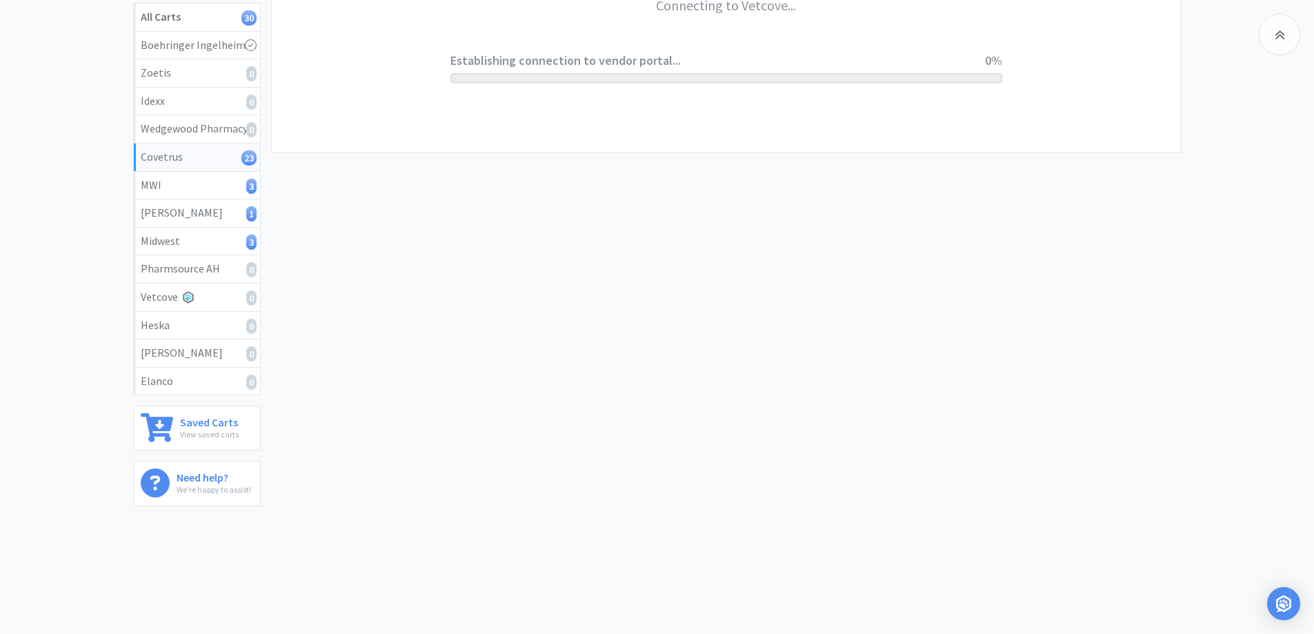
scroll to position [255, 0]
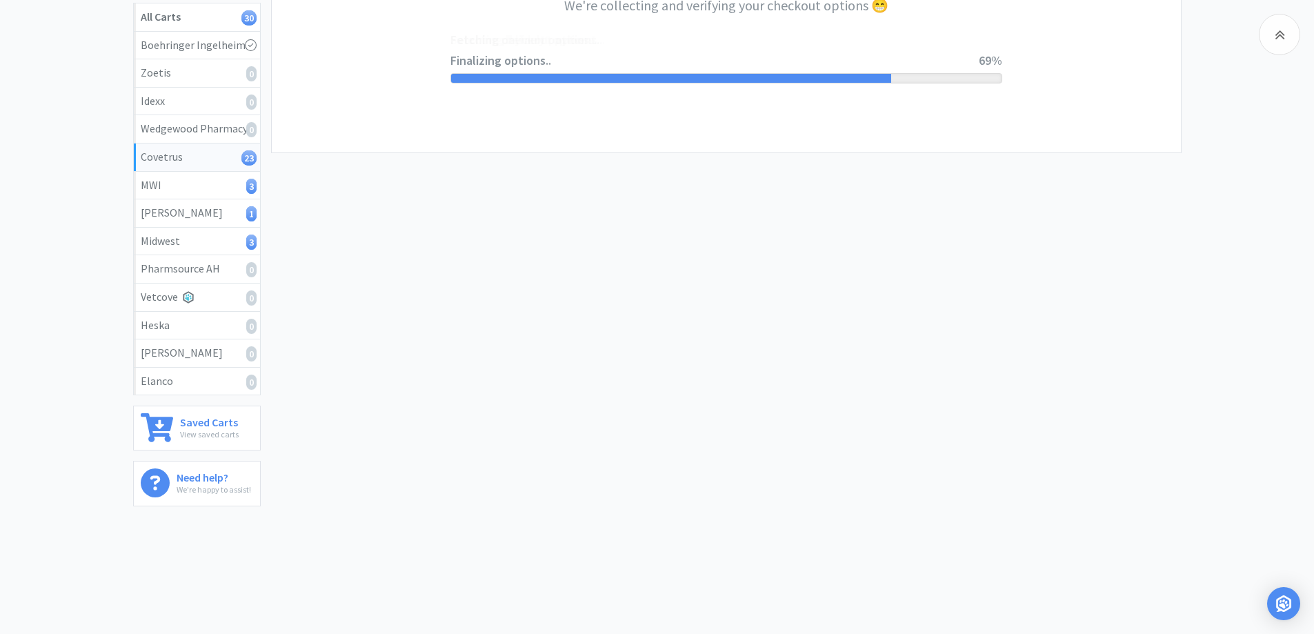
select select "ACCOUNT"
select select "cvt-standard-net"
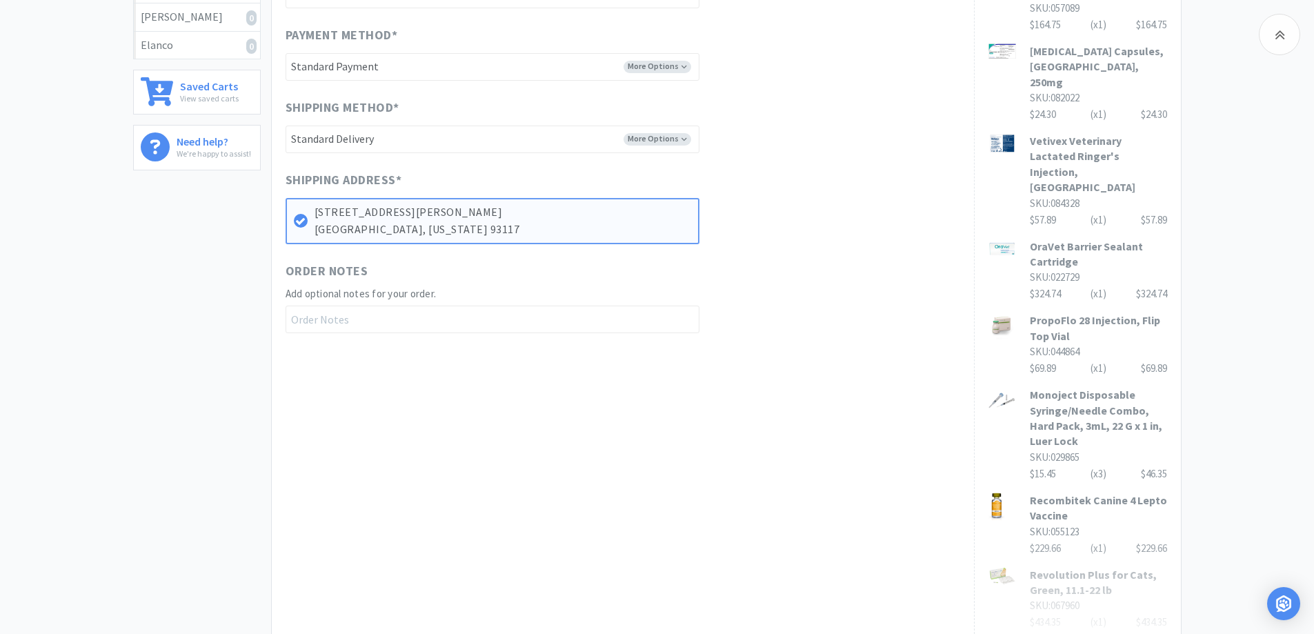
scroll to position [788, 0]
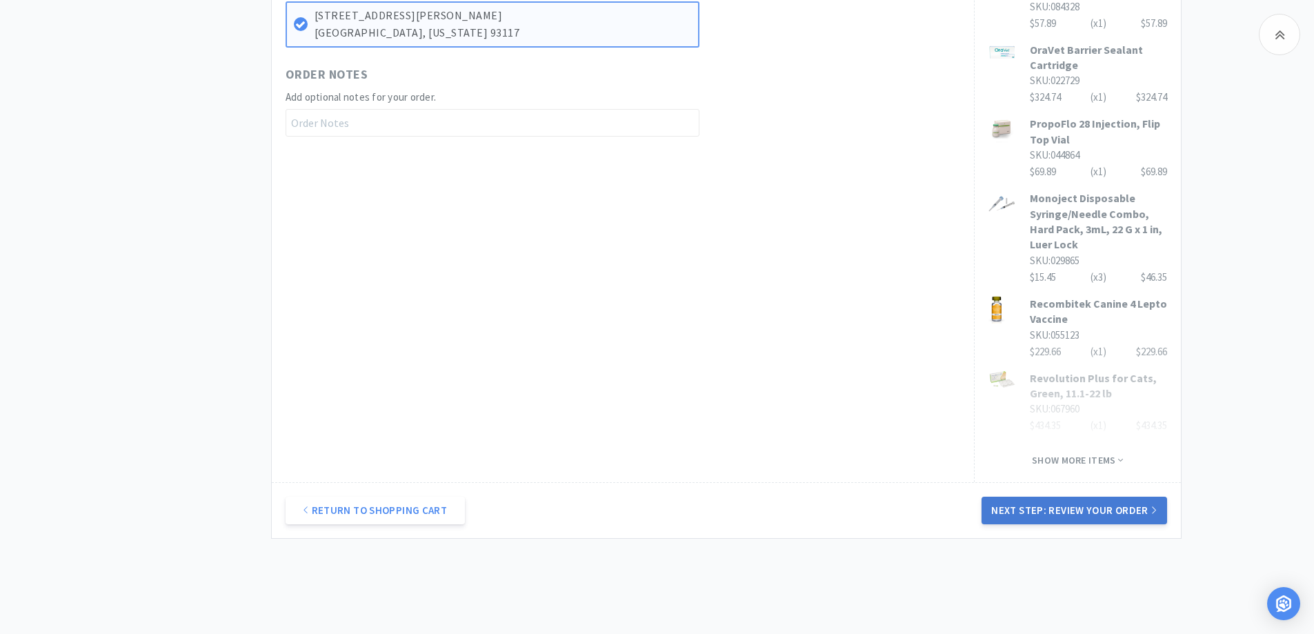
click at [1040, 497] on button "Next Step: Review Your Order" at bounding box center [1074, 511] width 185 height 28
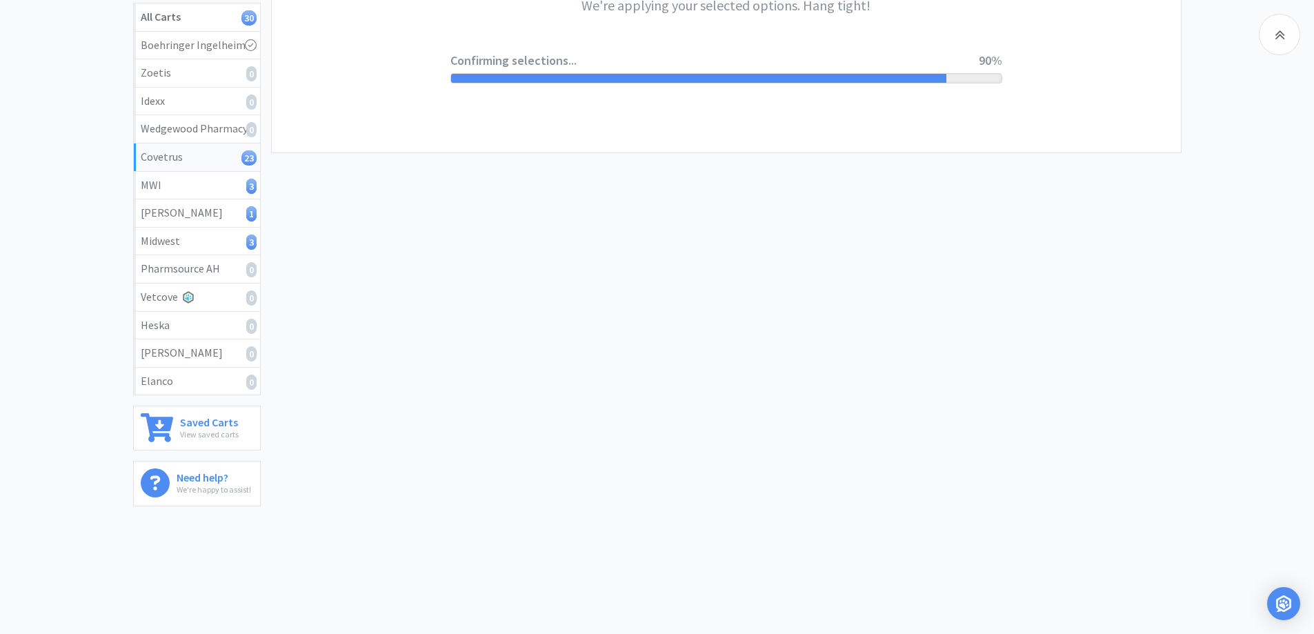
scroll to position [0, 0]
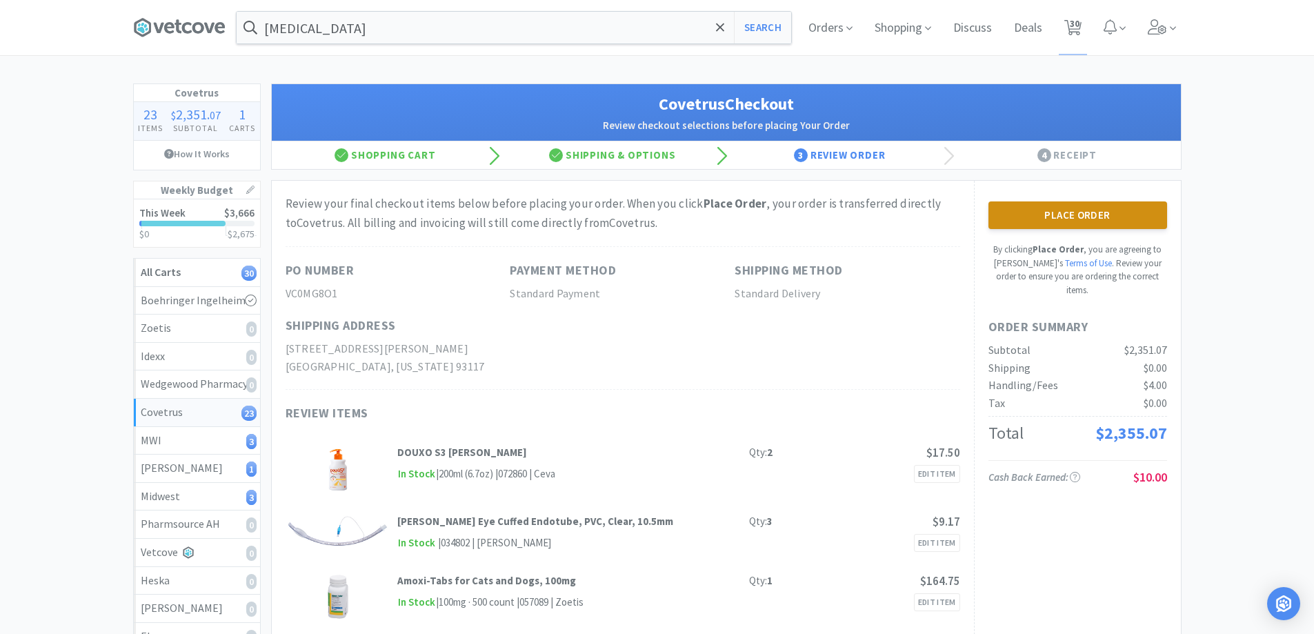
click at [1038, 218] on button "Place Order" at bounding box center [1078, 215] width 179 height 28
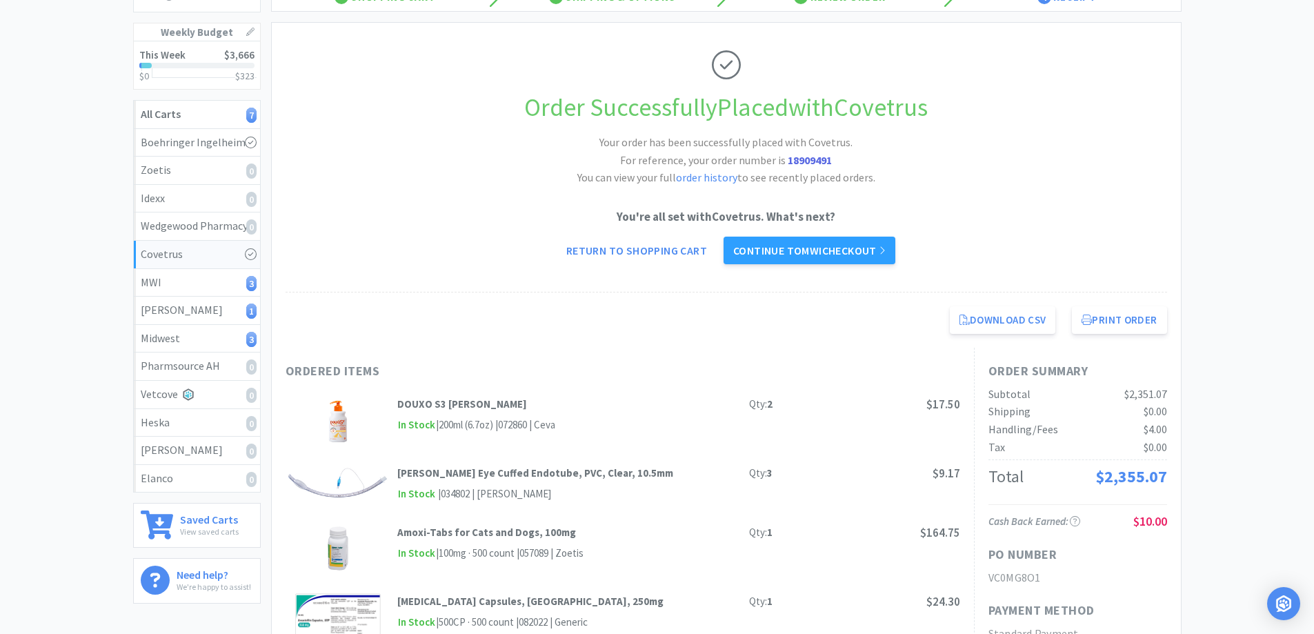
scroll to position [345, 0]
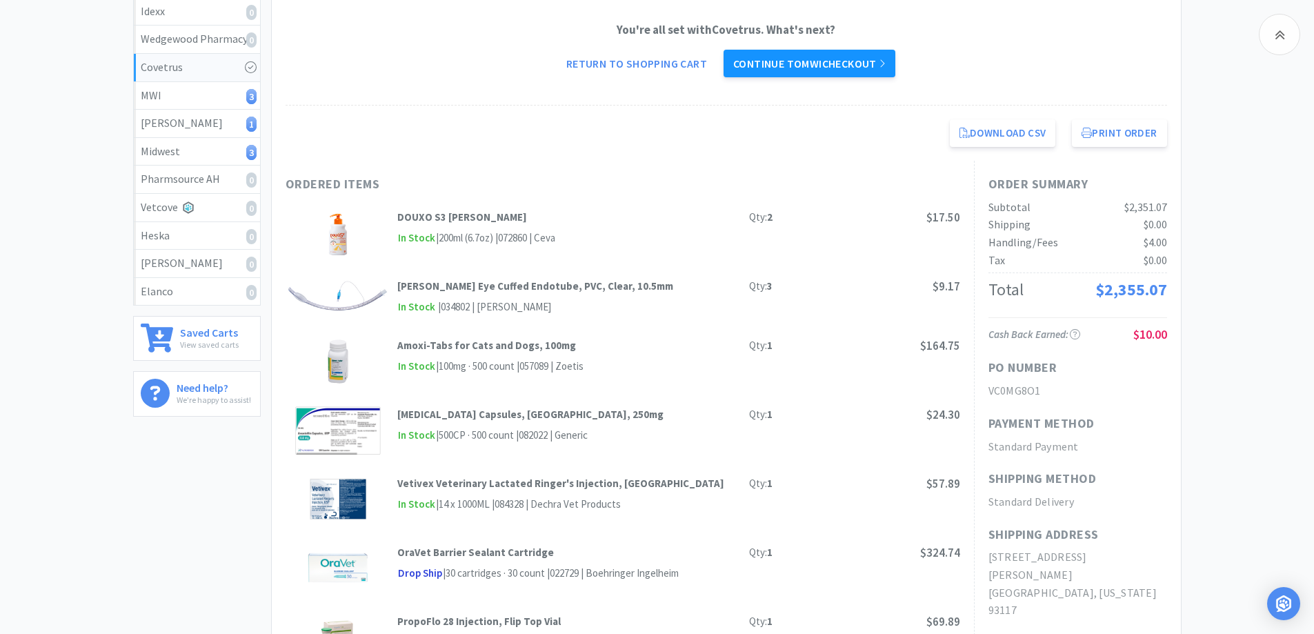
click at [779, 59] on link "Continue to MWI checkout" at bounding box center [810, 64] width 172 height 28
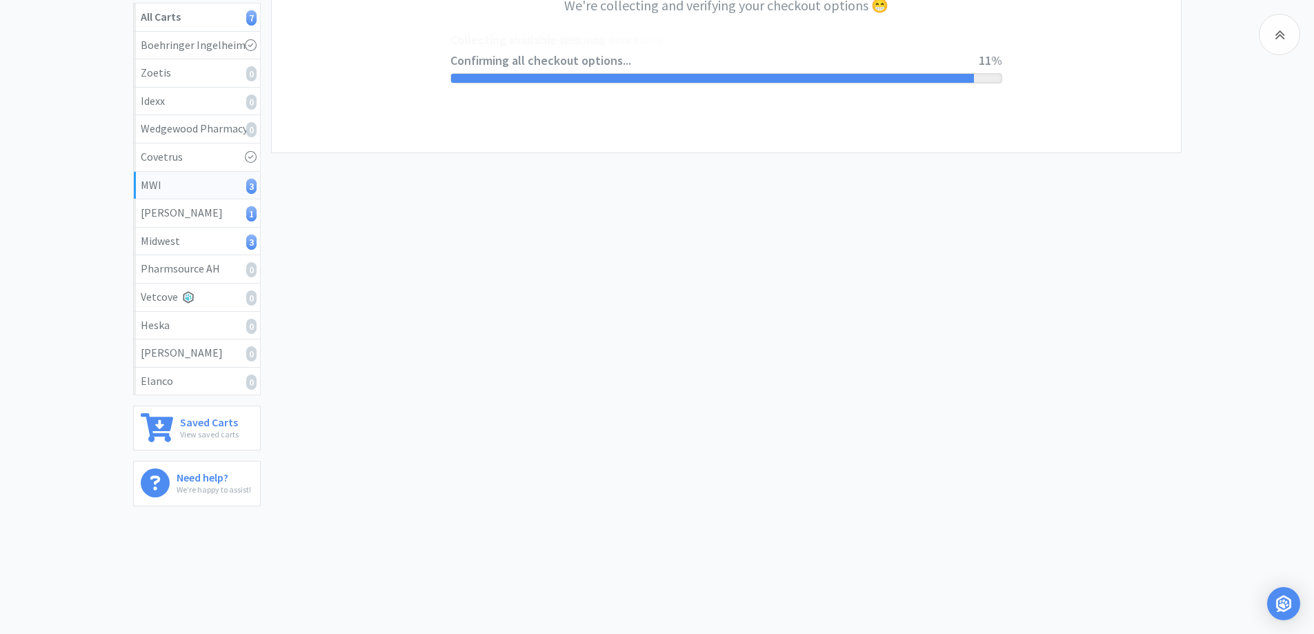
select select "STD_"
select select "FVS"
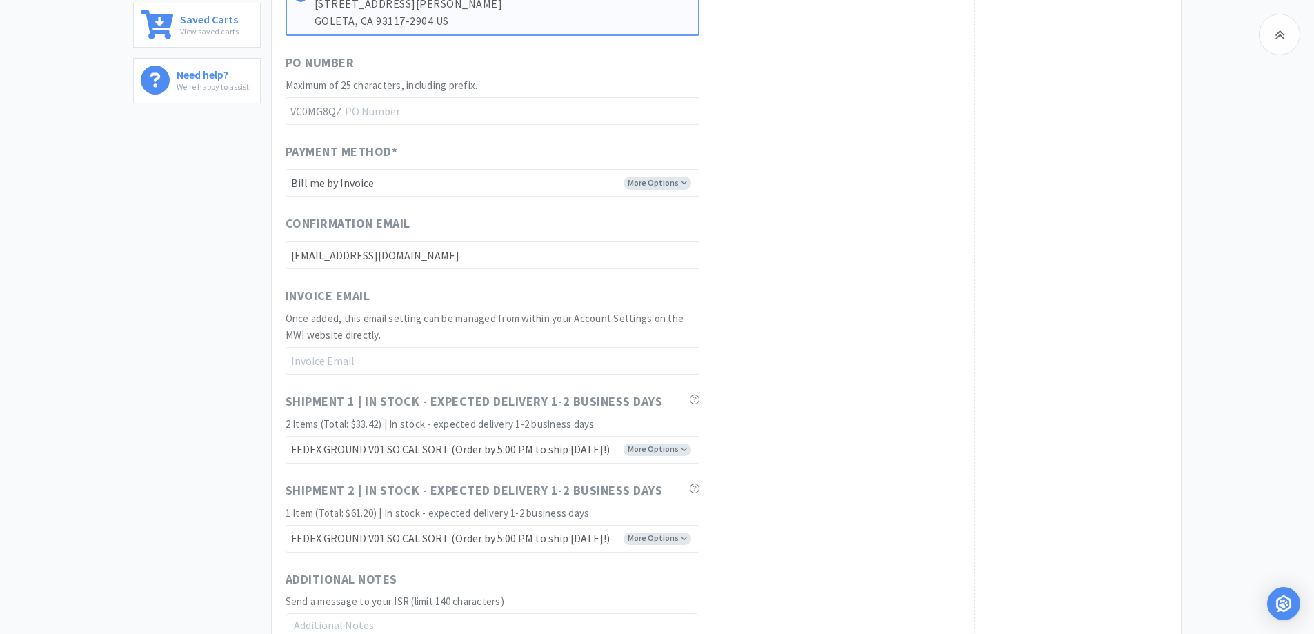
scroll to position [828, 0]
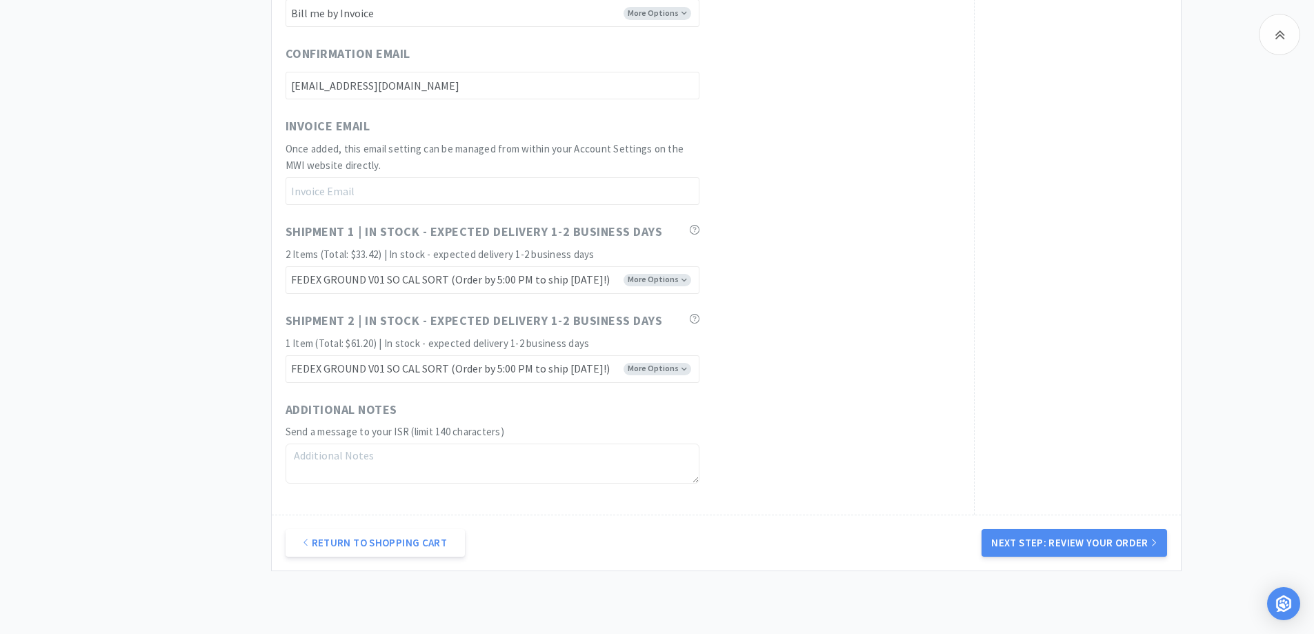
drag, startPoint x: 1031, startPoint y: 535, endPoint x: 1026, endPoint y: 528, distance: 8.4
click at [1026, 528] on div "Return to Shopping Cart Next Step: Review Your Order" at bounding box center [726, 543] width 909 height 56
click at [1049, 547] on button "Next Step: Review Your Order" at bounding box center [1074, 543] width 185 height 28
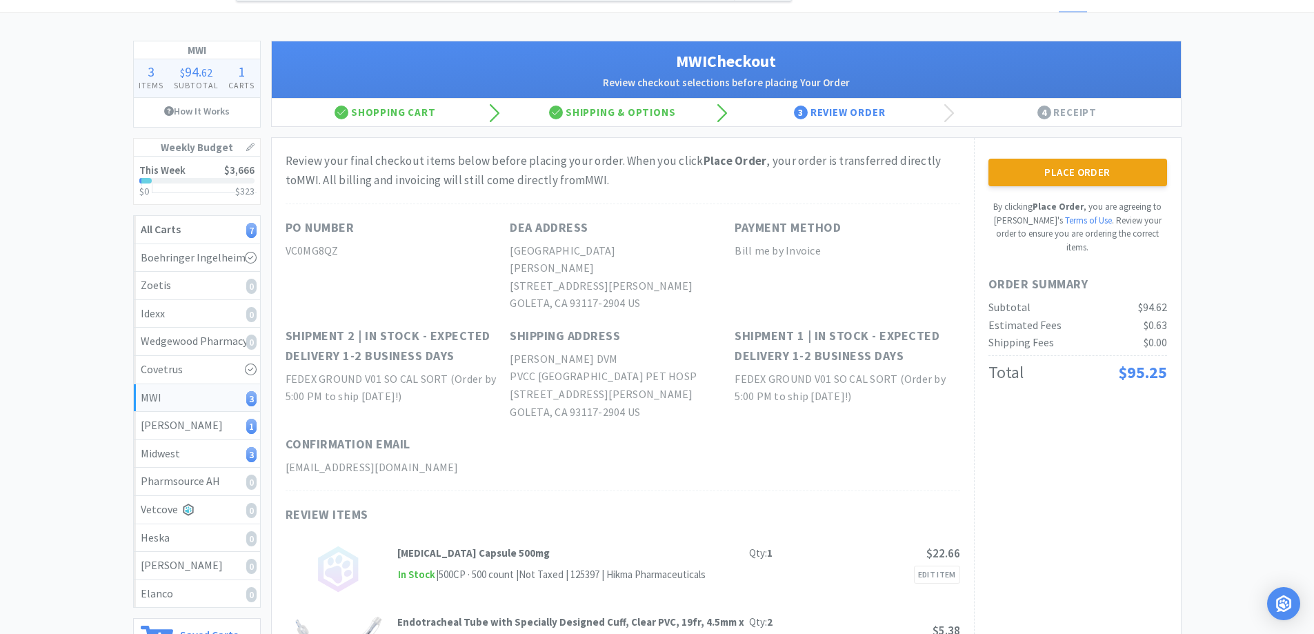
scroll to position [31, 0]
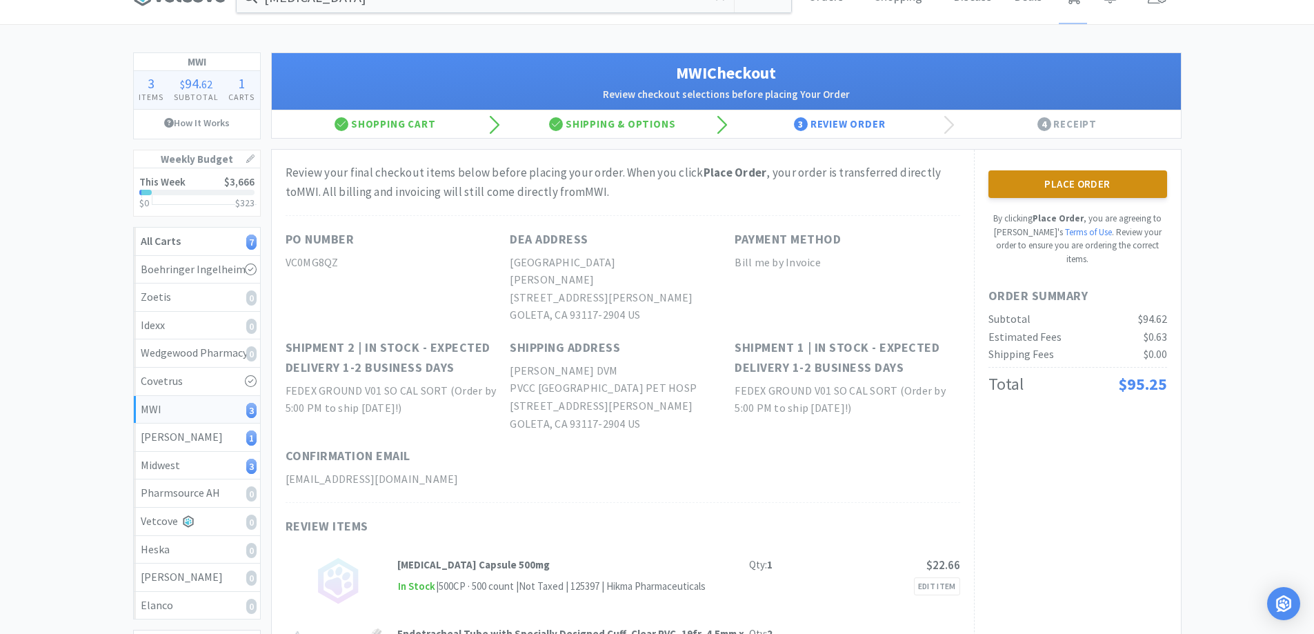
click at [1064, 189] on button "Place Order" at bounding box center [1078, 184] width 179 height 28
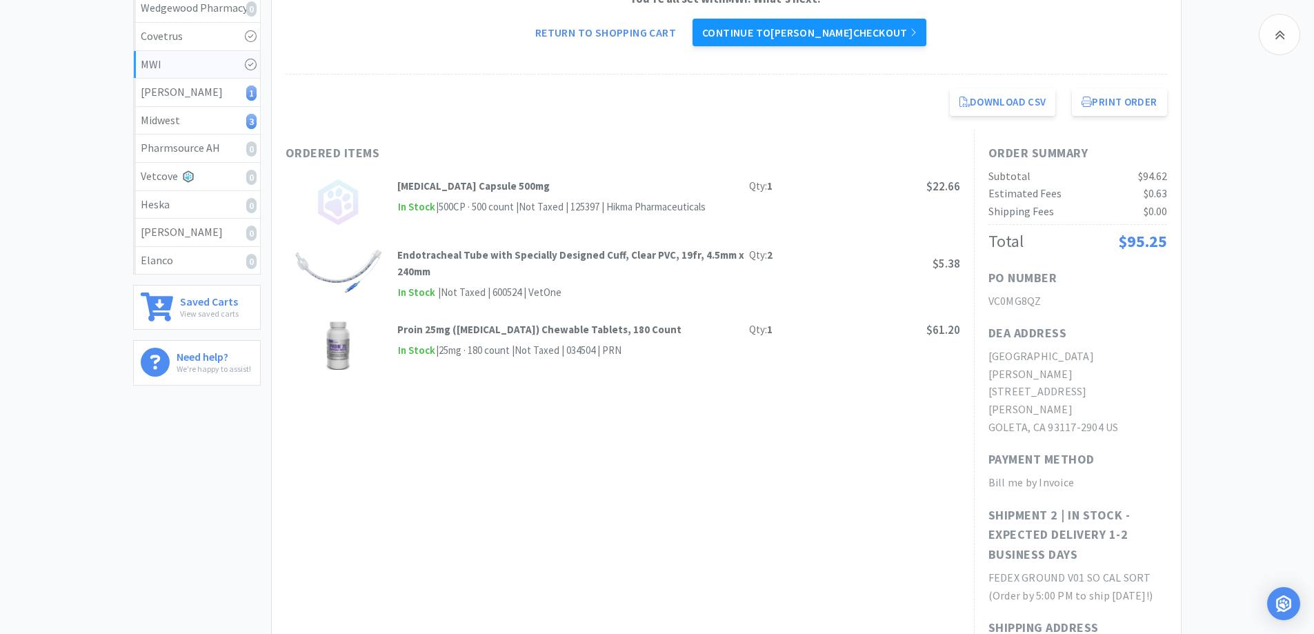
click at [835, 27] on link "Continue to [PERSON_NAME] checkout" at bounding box center [810, 33] width 234 height 28
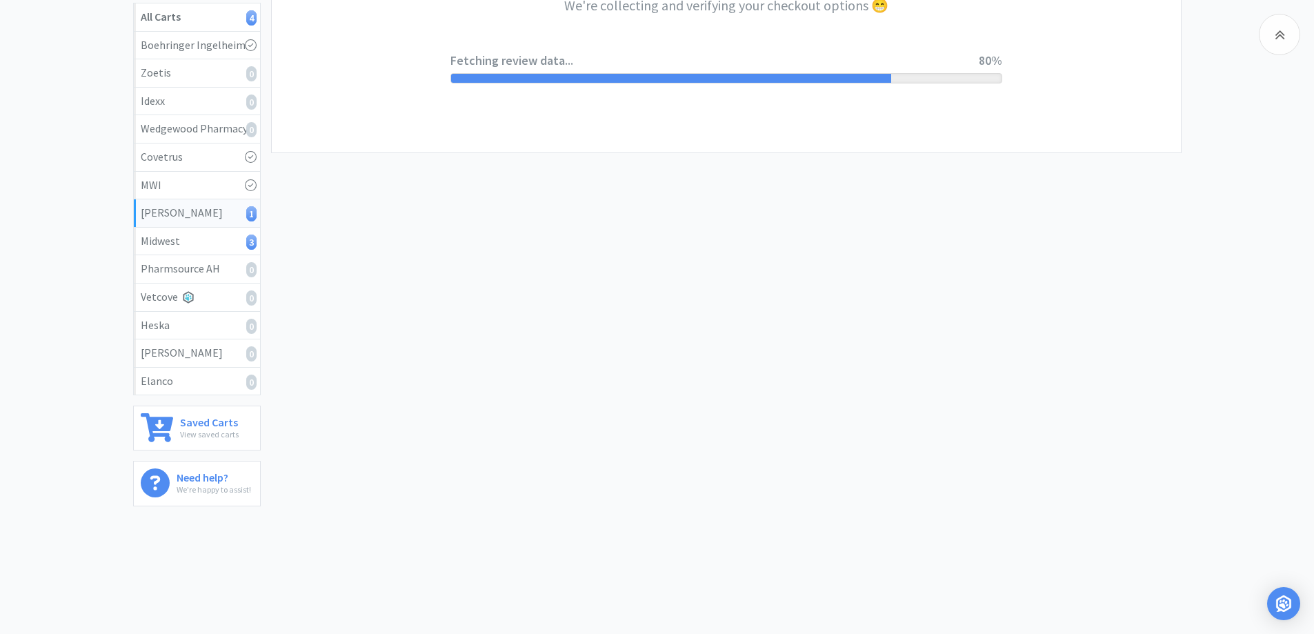
select select "1"
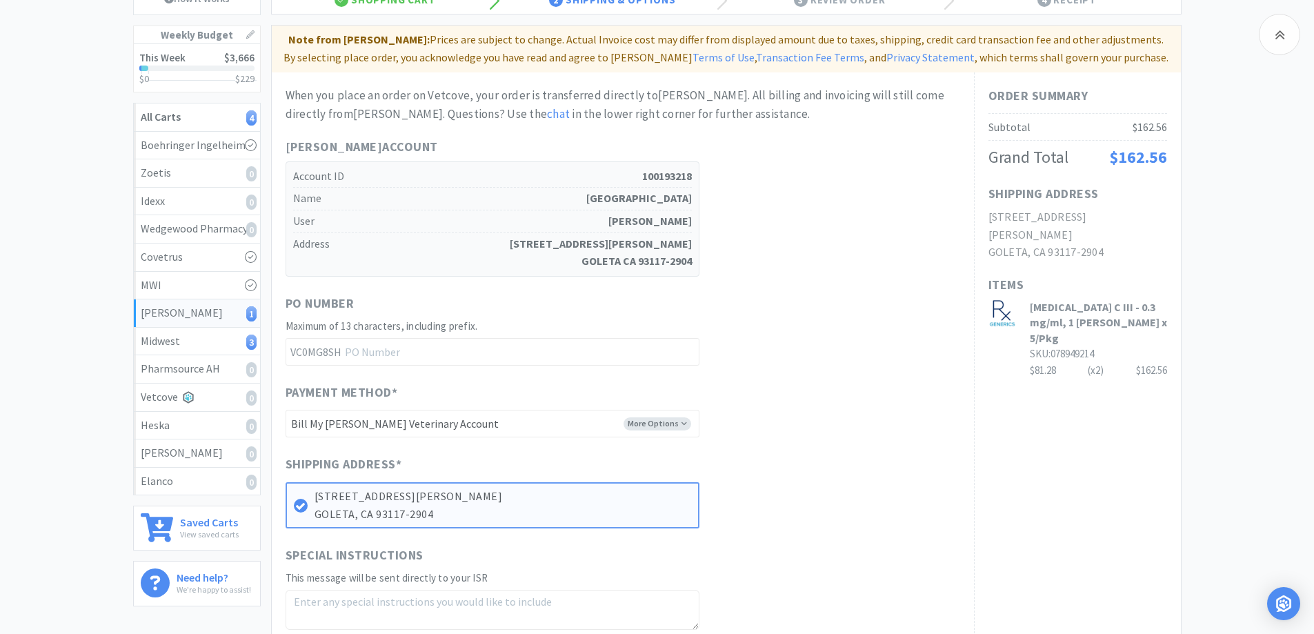
scroll to position [138, 0]
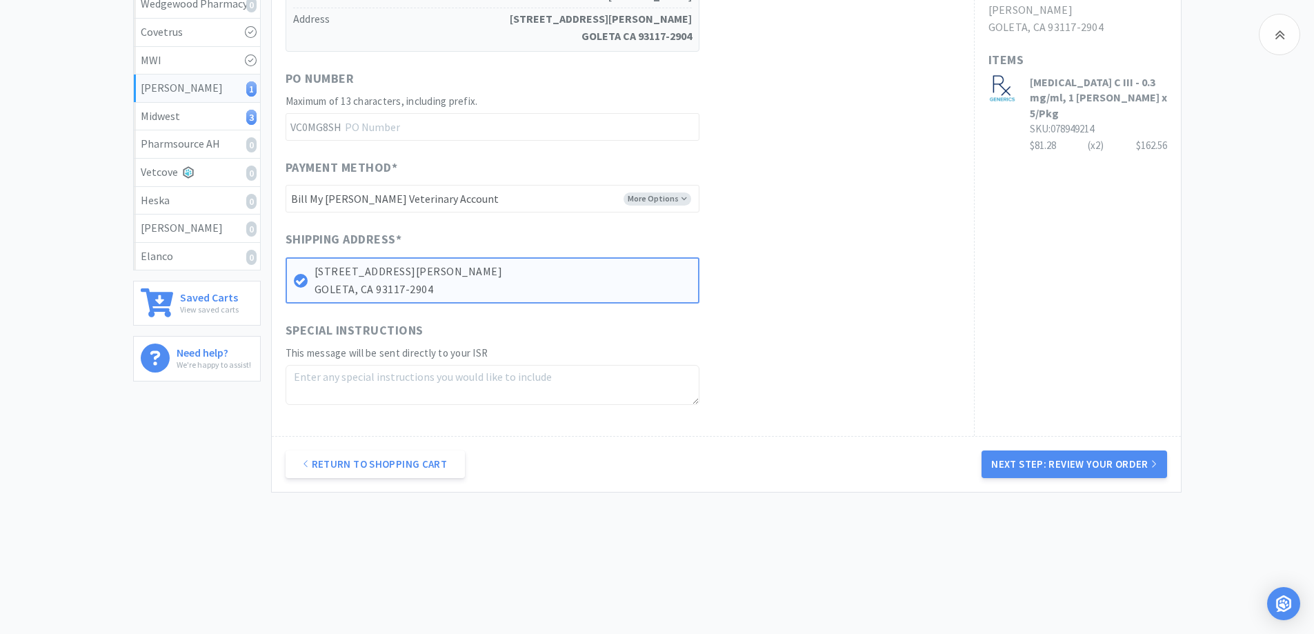
drag, startPoint x: 1050, startPoint y: 467, endPoint x: 1065, endPoint y: 486, distance: 24.1
click at [1054, 466] on button "Next Step: Review Your Order" at bounding box center [1074, 465] width 185 height 28
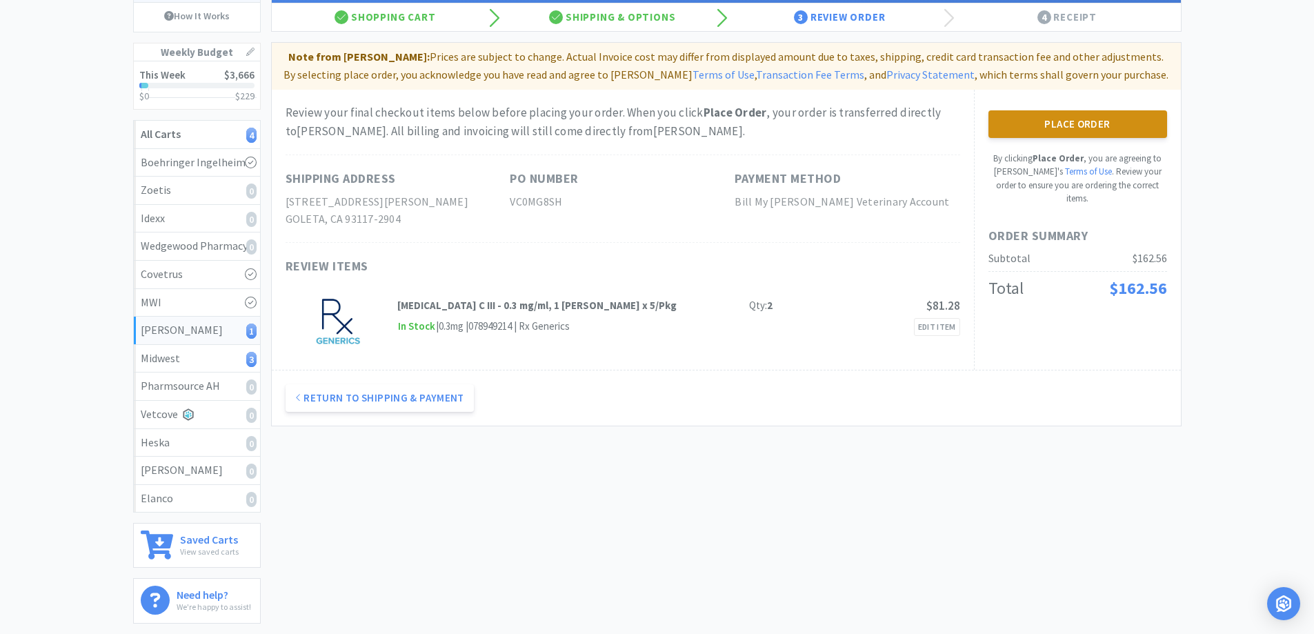
click at [1100, 124] on button "Place Order" at bounding box center [1078, 124] width 179 height 28
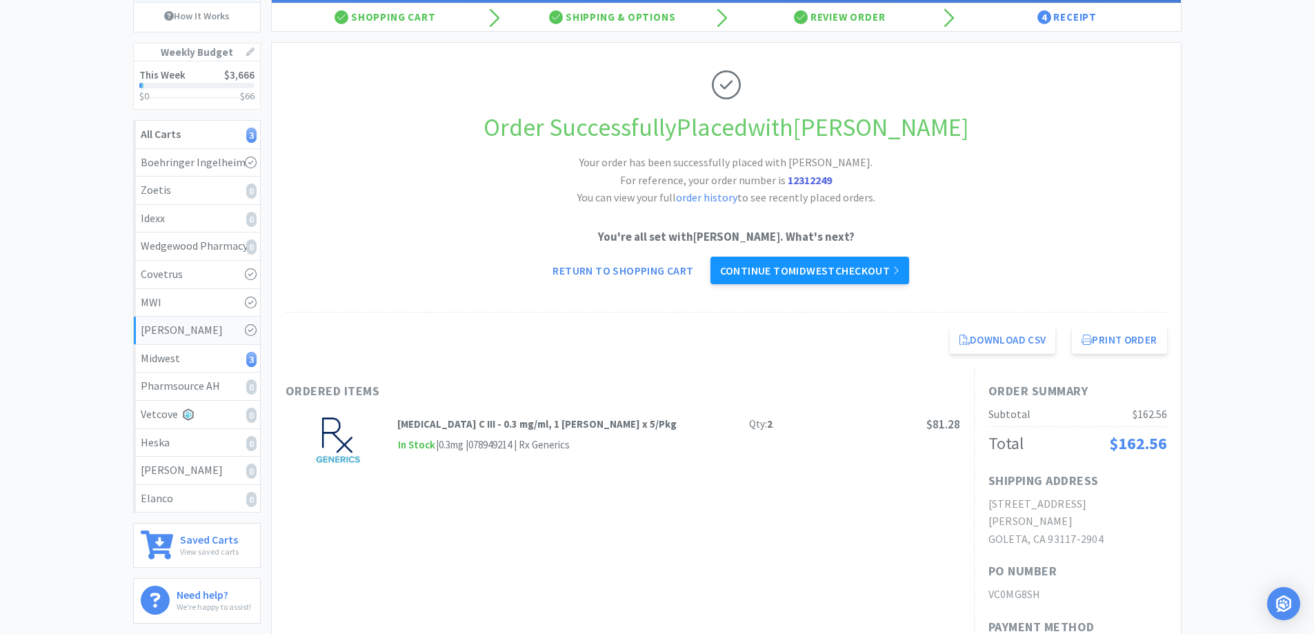
click at [768, 263] on link "Continue to Midwest checkout" at bounding box center [810, 271] width 199 height 28
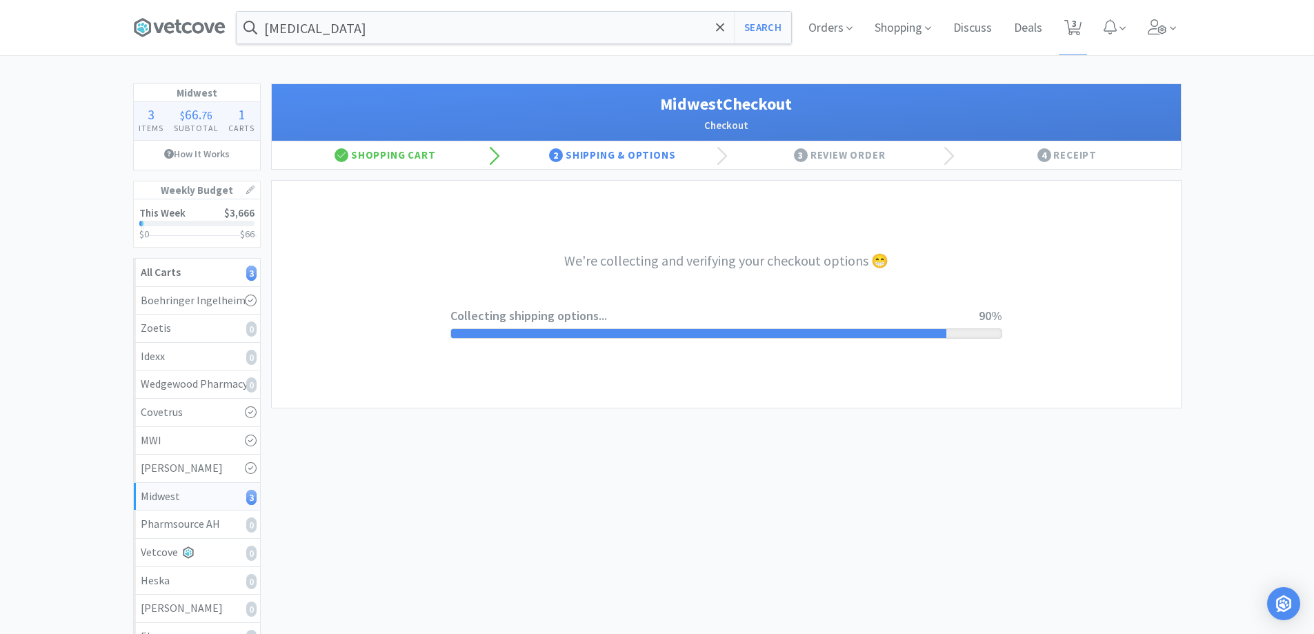
select select "3"
